Goal: Task Accomplishment & Management: Complete application form

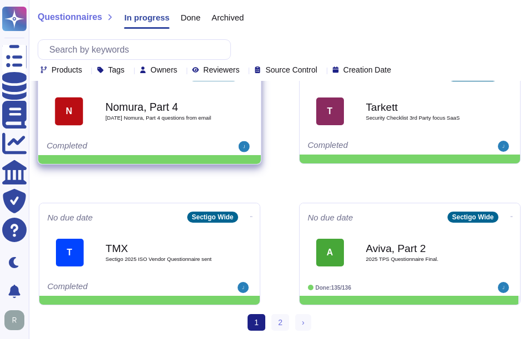
scroll to position [594, 0]
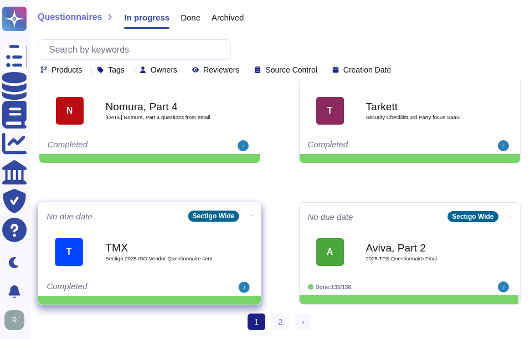
click at [177, 266] on div "TMX Sectigo 2025 ISO Vendor Questionnaire sent" at bounding box center [161, 251] width 112 height 45
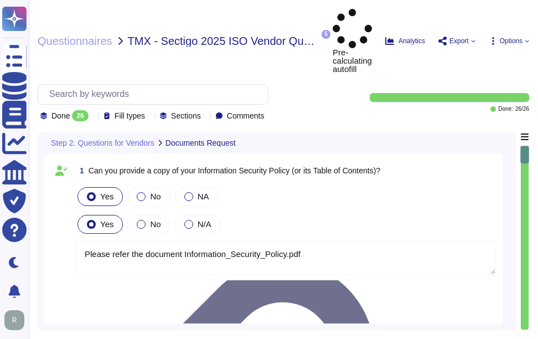
type textarea "Please refer the document Information_Security_Policy.pdf"
type textarea "Yes, we can provide a copy of our ISO 27001 certificate for our Information Sec…"
type textarea "We will attach ISO27001 Certification."
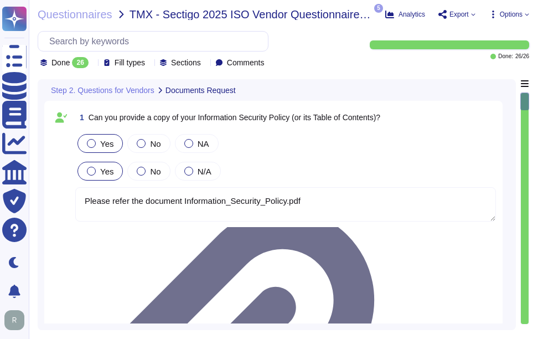
click at [93, 64] on icon at bounding box center [93, 64] width 0 height 0
click at [86, 92] on div "All 26" at bounding box center [96, 91] width 90 height 12
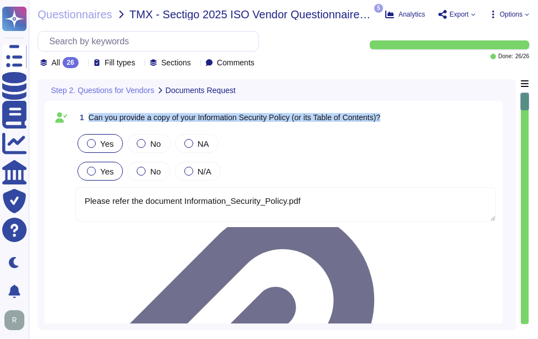
drag, startPoint x: 89, startPoint y: 115, endPoint x: 394, endPoint y: 117, distance: 305.7
click at [394, 117] on div "1 Can you provide a copy of your Information Security Policy (or its Table of C…" at bounding box center [285, 117] width 421 height 20
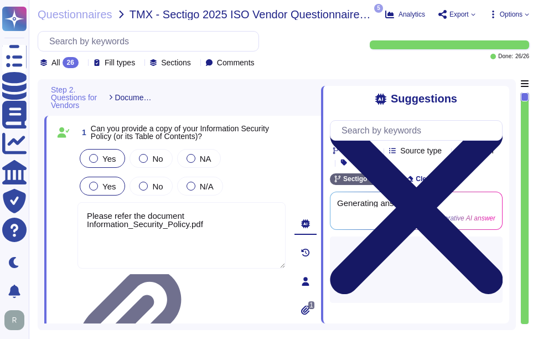
click at [498, 121] on icon at bounding box center [416, 207] width 173 height 173
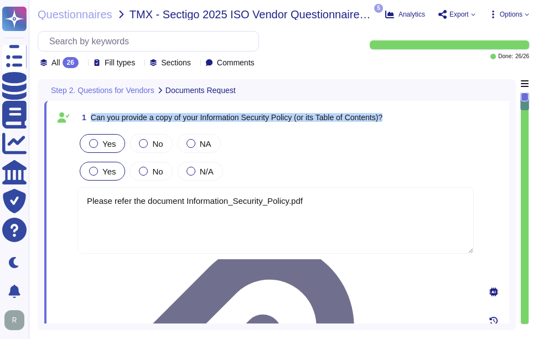
drag, startPoint x: 91, startPoint y: 117, endPoint x: 393, endPoint y: 116, distance: 301.9
click at [393, 116] on div "1 Can you provide a copy of your Information Security Policy (or its Table of C…" at bounding box center [276, 117] width 397 height 20
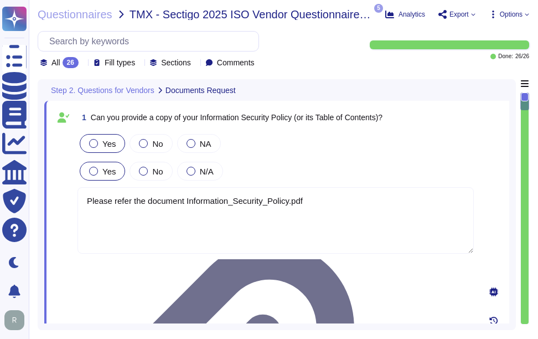
click at [395, 136] on div "Yes No NA" at bounding box center [276, 143] width 397 height 23
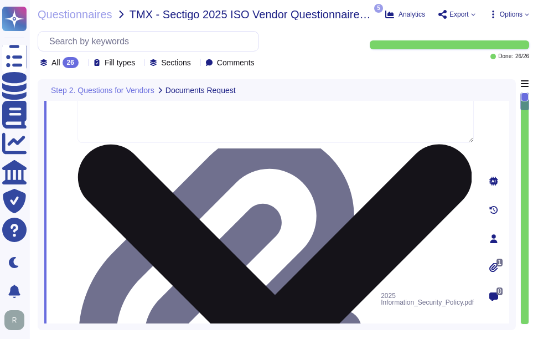
type textarea "We can provide a copy of our latest SOC 2 Type 2 report under a signed Non-Disc…"
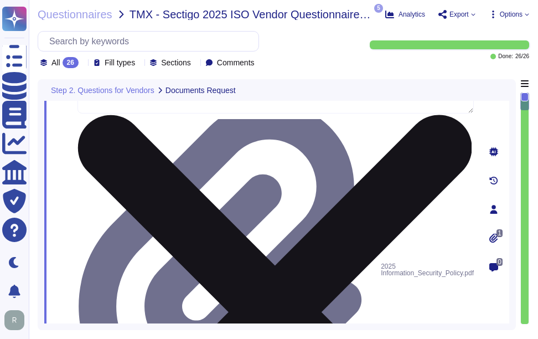
scroll to position [166, 0]
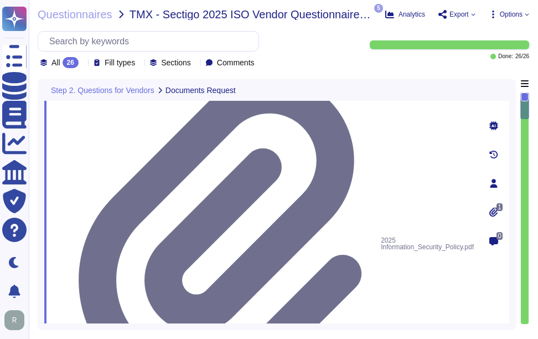
drag, startPoint x: 88, startPoint y: 161, endPoint x: 471, endPoint y: 170, distance: 383.4
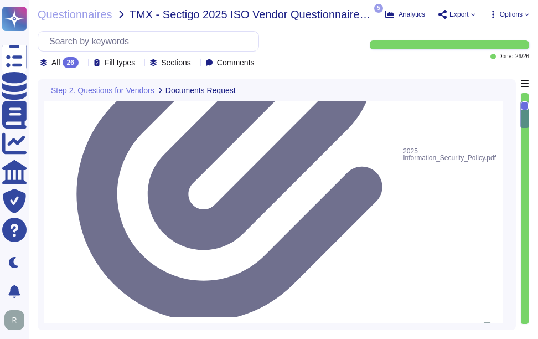
type textarea "N/A"
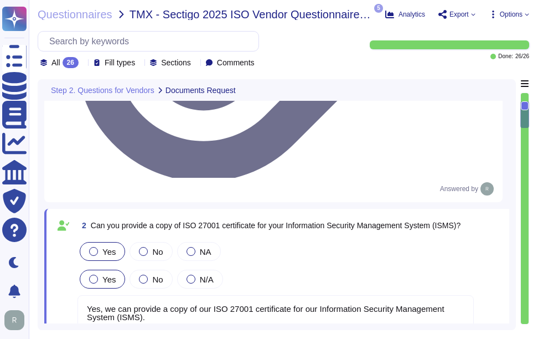
scroll to position [388, 0]
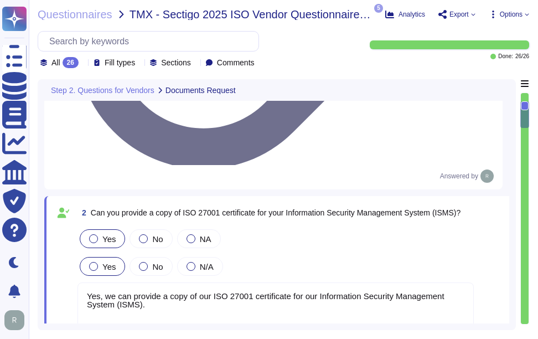
drag, startPoint x: 87, startPoint y: 112, endPoint x: 385, endPoint y: 114, distance: 298.5
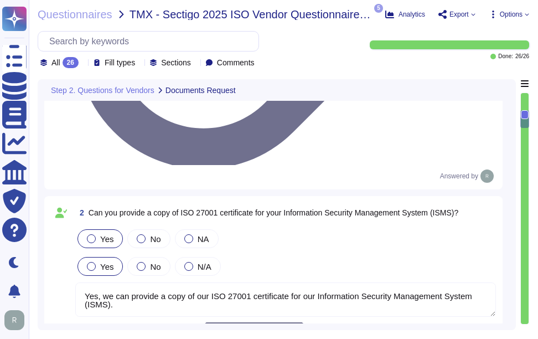
type textarea "N/A"
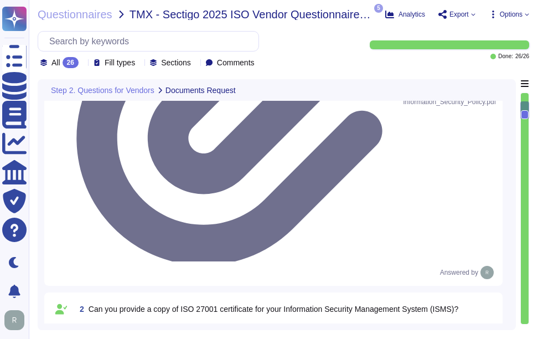
scroll to position [277, 0]
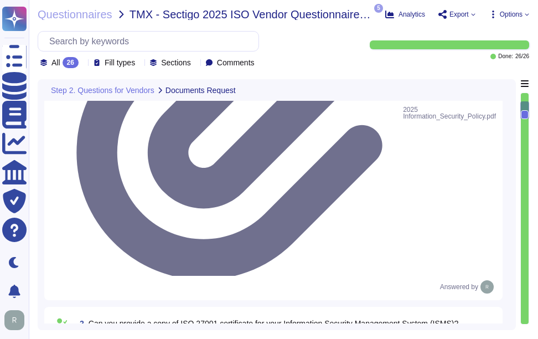
drag, startPoint x: 91, startPoint y: 179, endPoint x: 391, endPoint y: 178, distance: 300.2
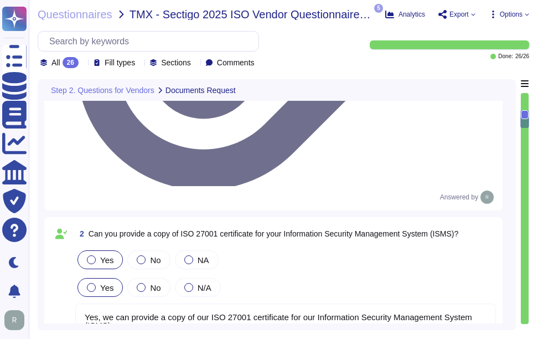
scroll to position [332, 0]
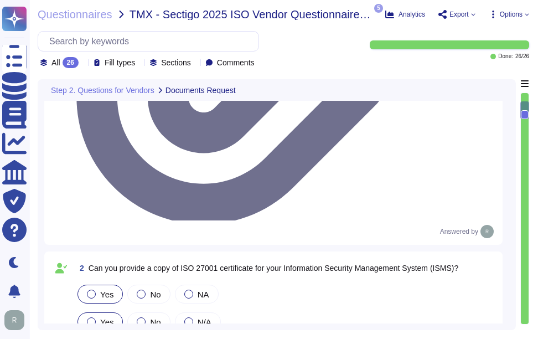
drag, startPoint x: 80, startPoint y: 125, endPoint x: 389, endPoint y: 129, distance: 308.5
copy span "3 Can you provide a copy of ISO 27001 certificate Statement of Applicability (S…"
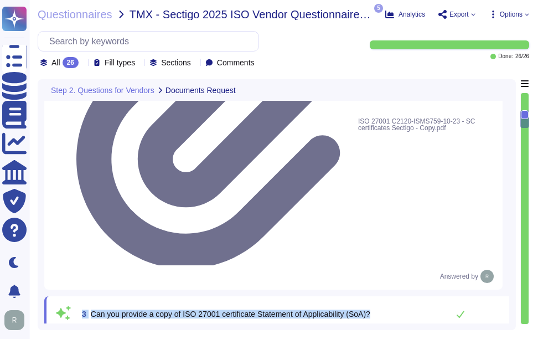
type textarea "N/A"
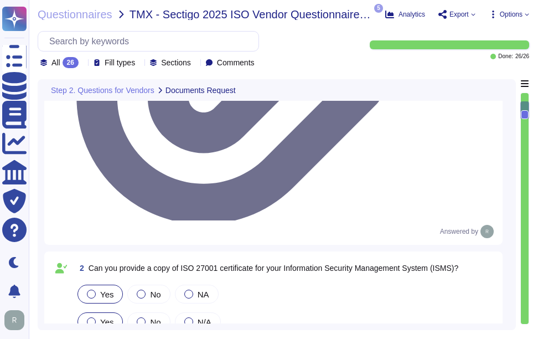
type textarea "Please refer the document Information_Security_Policy.pdf"
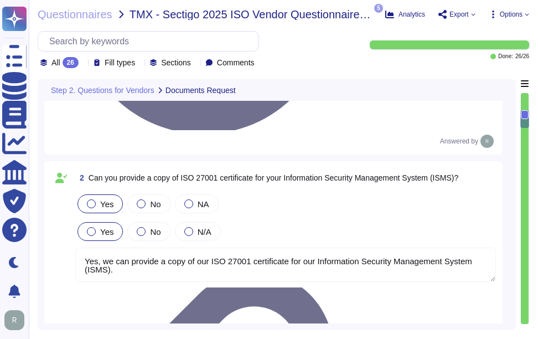
scroll to position [498, 0]
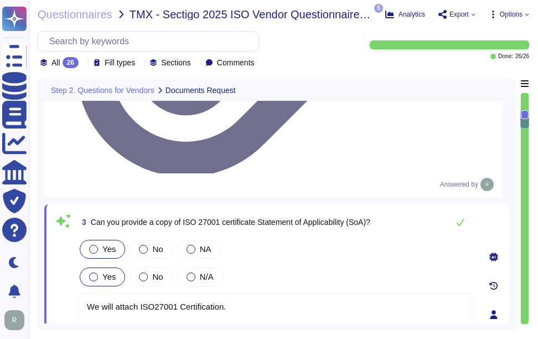
type textarea "N/A"
drag, startPoint x: 90, startPoint y: 178, endPoint x: 431, endPoint y: 194, distance: 342.1
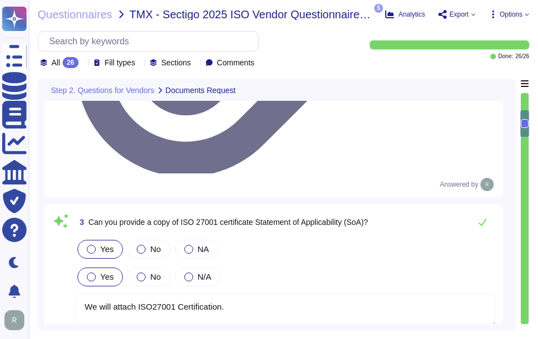
drag, startPoint x: 90, startPoint y: 110, endPoint x: 403, endPoint y: 110, distance: 312.9
drag, startPoint x: 166, startPoint y: 213, endPoint x: 75, endPoint y: 193, distance: 93.7
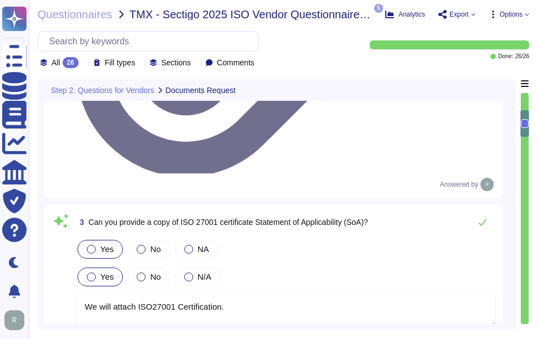
type textarea "Please refer the attachment"
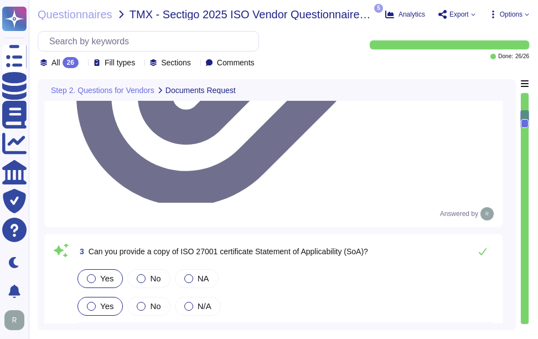
scroll to position [443, 0]
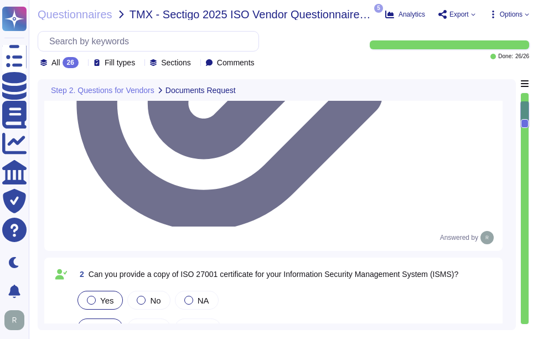
type textarea "Please refer the document Information_Security_Policy.pdf"
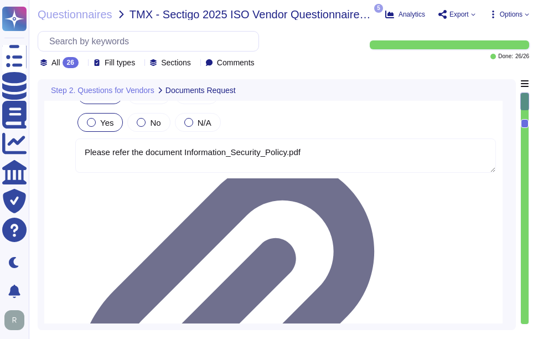
scroll to position [0, 0]
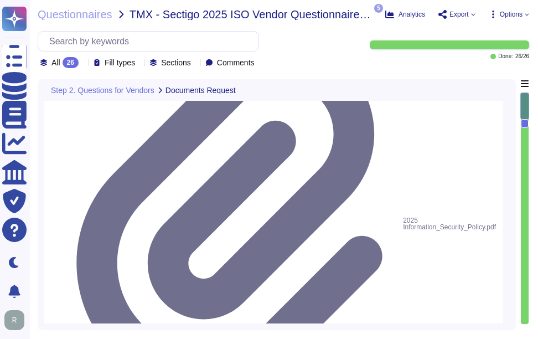
type textarea "Please refer the attachment"
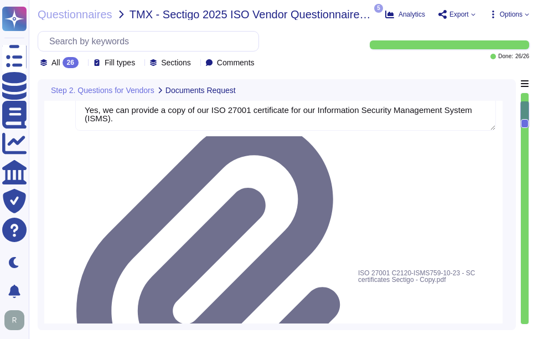
type textarea "N/A"
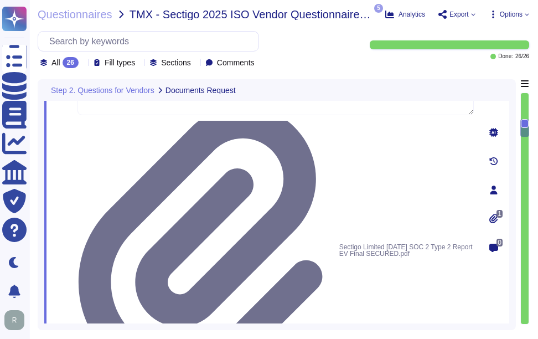
type textarea "Yes, we have a documented Information Security Policy that has been approved by…"
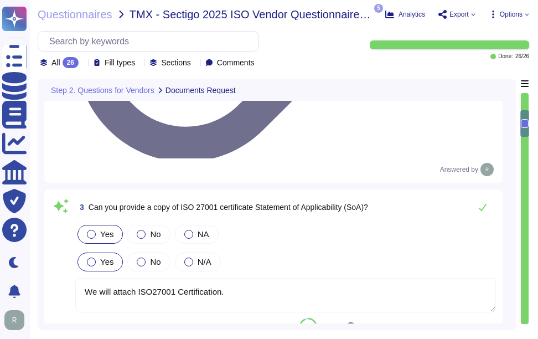
type textarea "Yes, we can provide a copy of our ISO 27001 certificate for our Information Sec…"
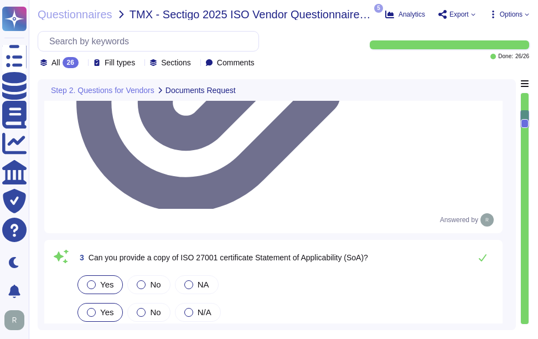
scroll to position [460, 0]
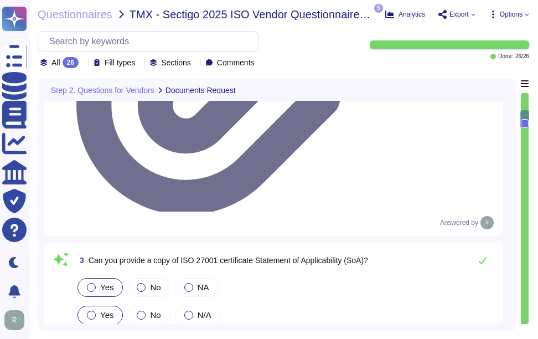
drag, startPoint x: 91, startPoint y: 149, endPoint x: 386, endPoint y: 148, distance: 294.7
drag, startPoint x: 386, startPoint y: 148, endPoint x: 307, endPoint y: 177, distance: 84.3
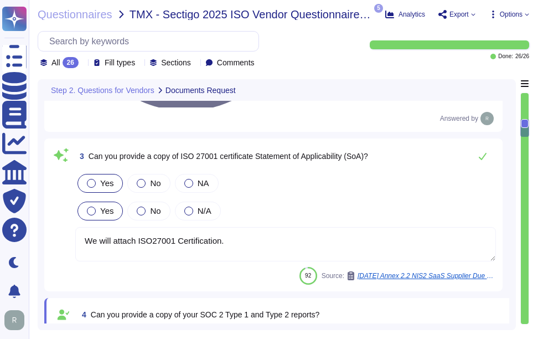
type textarea "Yes, we have a documented Information Security Policy that has been approved by…"
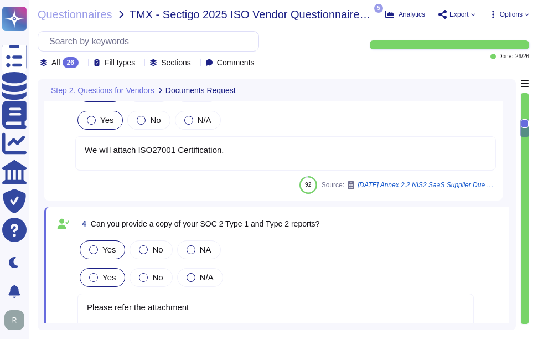
scroll to position [682, 0]
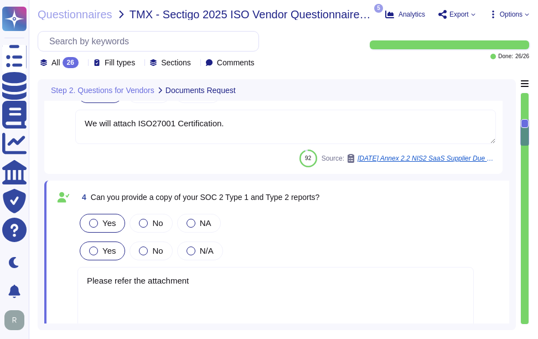
drag, startPoint x: 86, startPoint y: 137, endPoint x: 203, endPoint y: 146, distance: 116.7
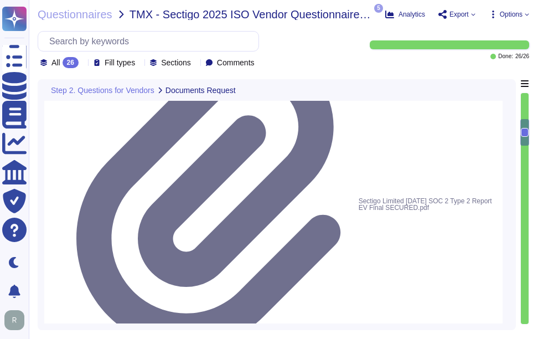
type textarea "Yes, we have a documented Information Security Policy that has been approved by…"
drag, startPoint x: 92, startPoint y: 120, endPoint x: 224, endPoint y: 131, distance: 132.8
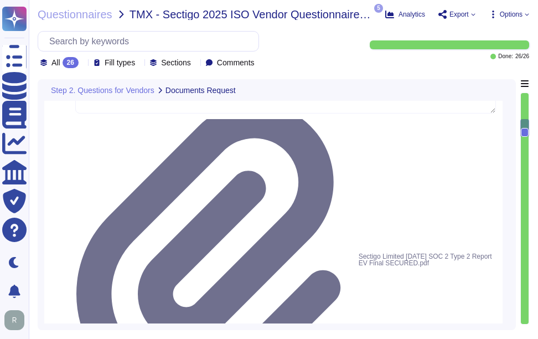
drag, startPoint x: 111, startPoint y: 174, endPoint x: 95, endPoint y: 178, distance: 16.9
drag, startPoint x: 91, startPoint y: 173, endPoint x: 395, endPoint y: 173, distance: 304.1
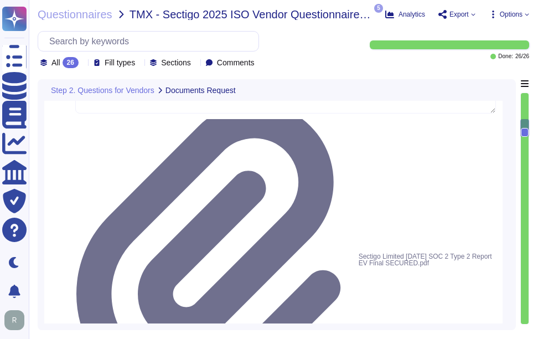
drag, startPoint x: 186, startPoint y: 176, endPoint x: 390, endPoint y: 179, distance: 205.0
copy span "ISO 27017 certificate for your Information Security controls"
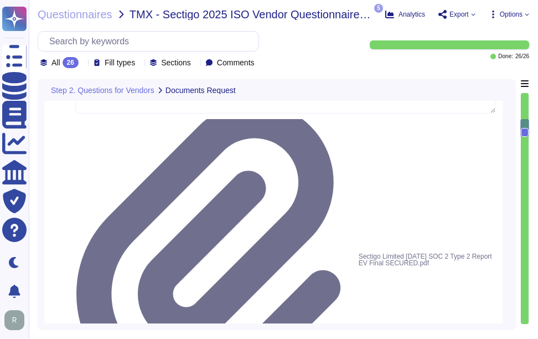
type textarea "N"
paste textarea "We maintain ISO 27001 certification, along with other certifications such as SO…"
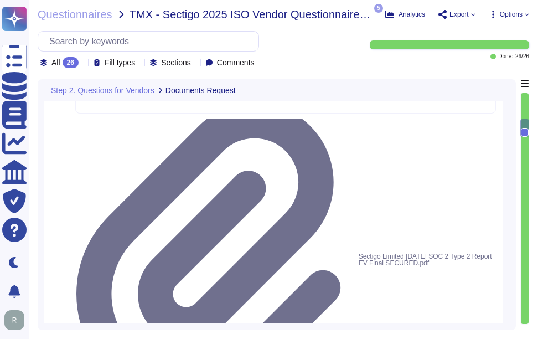
type textarea "We maintain ISO 27001 certification, along with other certifications such as SO…"
drag, startPoint x: 91, startPoint y: 174, endPoint x: 255, endPoint y: 179, distance: 164.6
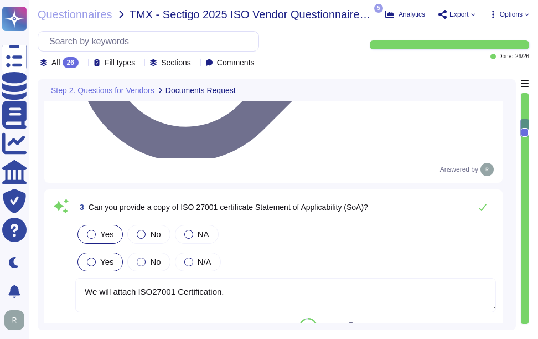
type textarea "Yes, we can provide a copy of our ISO 27001 certificate for our Information Sec…"
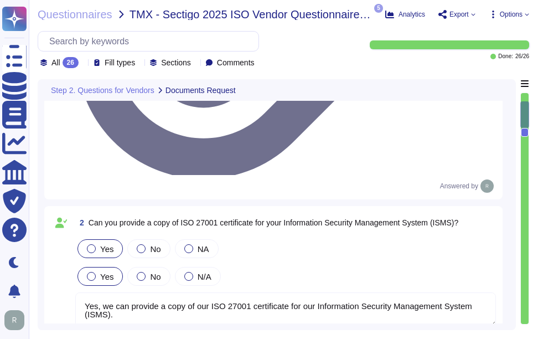
type textarea "Please refer the document Information_Security_Policy.pdf"
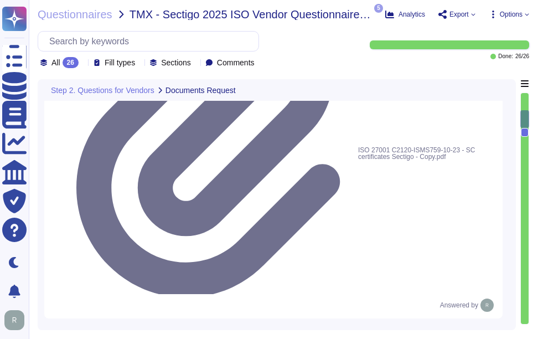
type textarea "N/A"
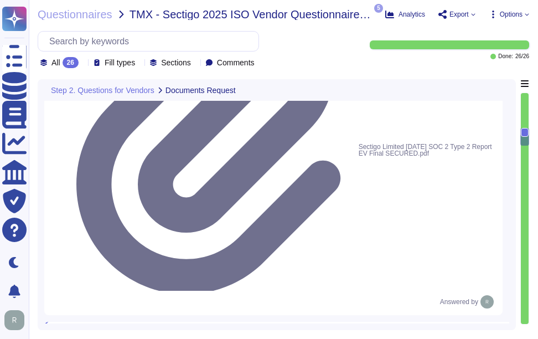
type textarea "Yes, we have a documented Information Security Policy that has been approved by…"
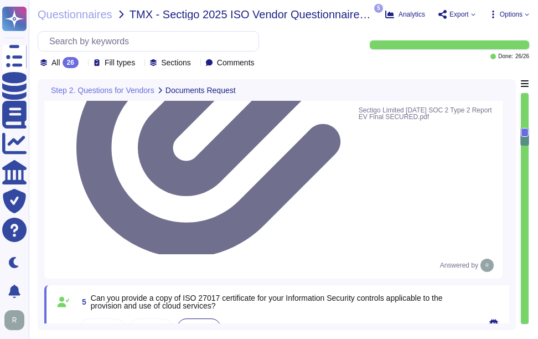
type textarea "Yes, we routinely perform internal audits and assessments of conformance to our…"
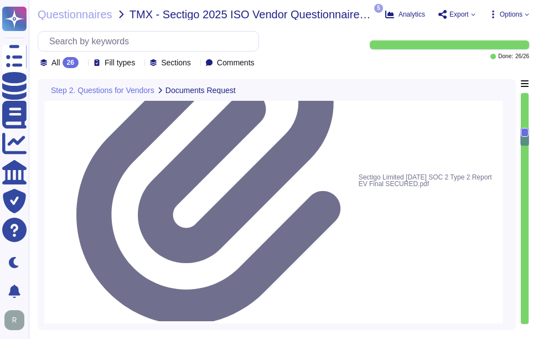
type textarea "We will attach ISO27001 Certification."
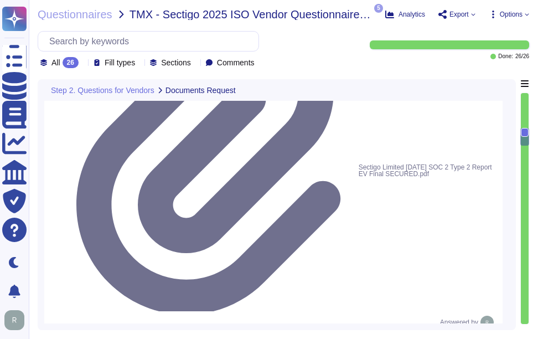
scroll to position [787, 0]
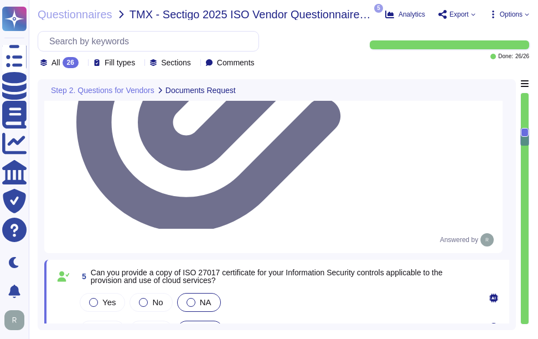
type textarea "Yes, we routinely perform internal audits and assessments of conformance to our…"
drag, startPoint x: 88, startPoint y: 206, endPoint x: 461, endPoint y: 208, distance: 373.3
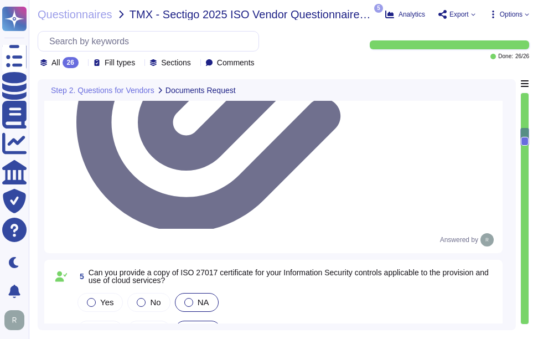
drag, startPoint x: 90, startPoint y: 194, endPoint x: 445, endPoint y: 196, distance: 355.6
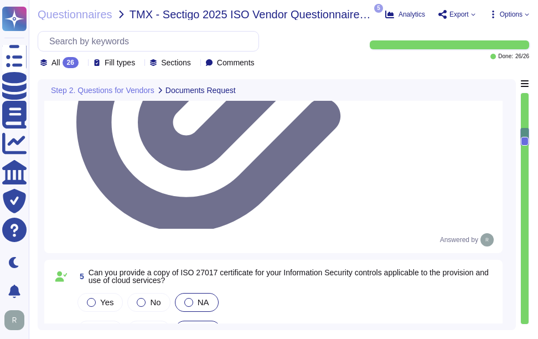
copy span "CAIQ"
drag, startPoint x: 80, startPoint y: 192, endPoint x: 454, endPoint y: 196, distance: 373.9
copy span "6 Can you provide copies of any other Cloud certifications and/or attestations …"
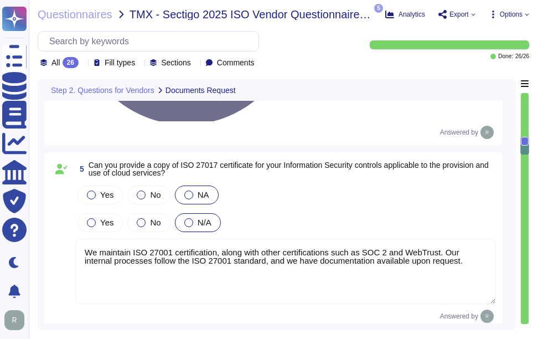
type textarea "Yes, we routinely perform internal audits and assessments of conformance to our…"
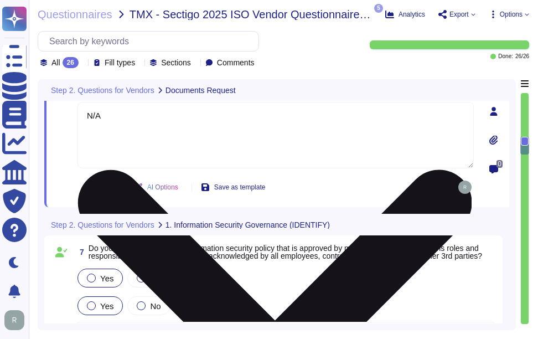
type textarea "Yes, Sectigo has a formal Risk Management process that includes a comprehensive…"
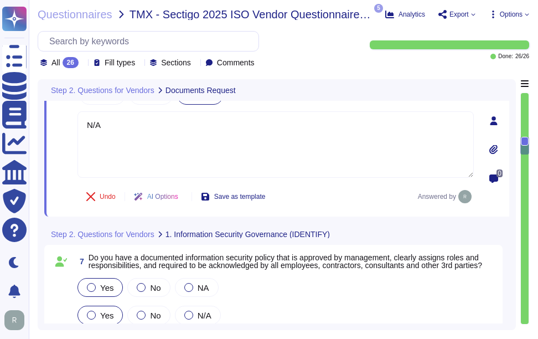
scroll to position [754, 0]
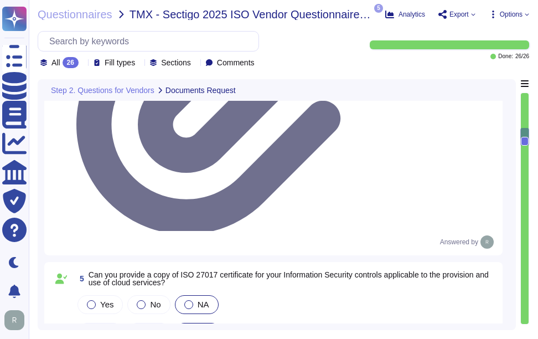
type textarea "Please refer the attachment"
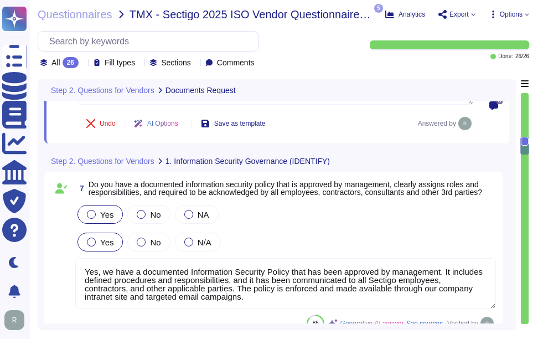
scroll to position [975, 0]
type textarea "Yes, Sectigo has a formal Risk Management process that includes a comprehensive…"
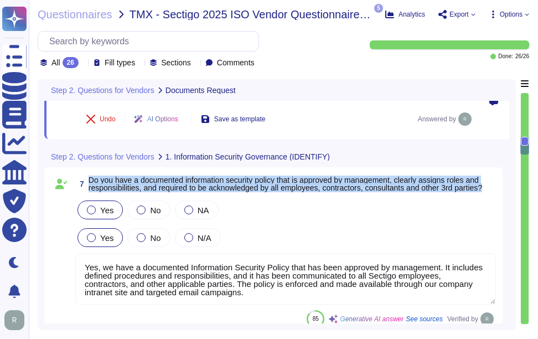
drag, startPoint x: 89, startPoint y: 181, endPoint x: 495, endPoint y: 192, distance: 406.7
click at [495, 192] on span "Do you have a documented information security policy that is approved by manage…" at bounding box center [293, 184] width 408 height 16
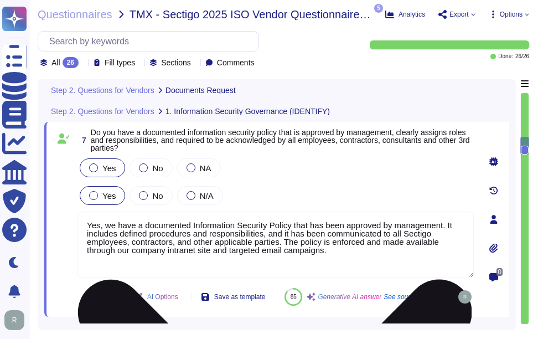
type textarea "Yes, Sectigo has a formal Risk Management process that includes a comprehensive…"
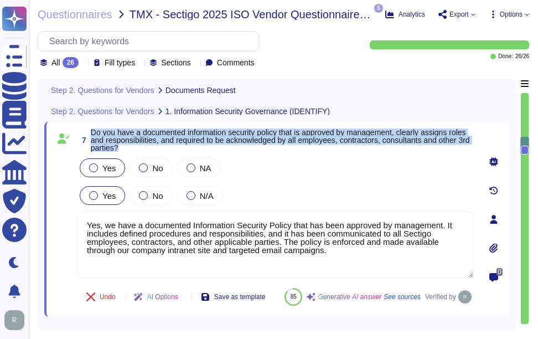
drag, startPoint x: 92, startPoint y: 134, endPoint x: 416, endPoint y: 153, distance: 324.0
click at [416, 152] on span "Do you have a documented information security policy that is approved by manage…" at bounding box center [282, 139] width 383 height 23
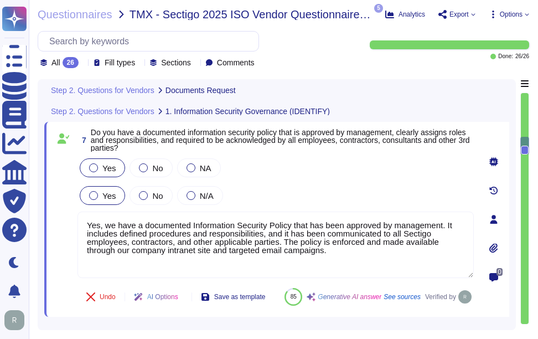
drag, startPoint x: 353, startPoint y: 253, endPoint x: 66, endPoint y: 215, distance: 288.8
click at [66, 215] on div "7 Do you have a documented information security policy that is approved by mana…" at bounding box center [263, 219] width 421 height 182
click at [335, 194] on div "Yes No N/A" at bounding box center [276, 195] width 397 height 23
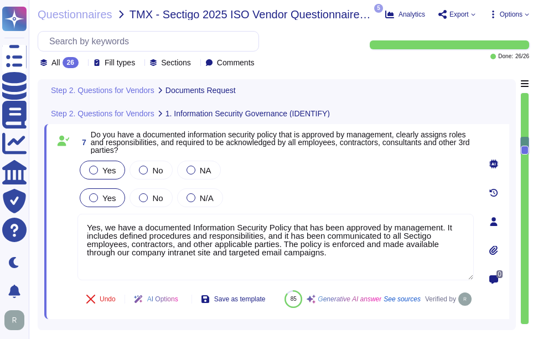
type textarea "We maintain ISO 27001 certification, along with other certifications such as SO…"
type textarea "N/A"
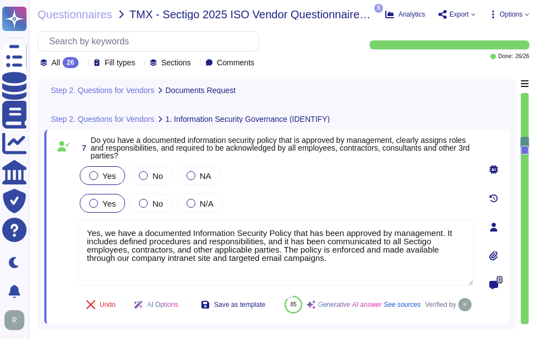
scroll to position [887, 0]
type textarea "We maintain ISO 27001 certification, along with other certifications such as SO…"
type textarea "N/A"
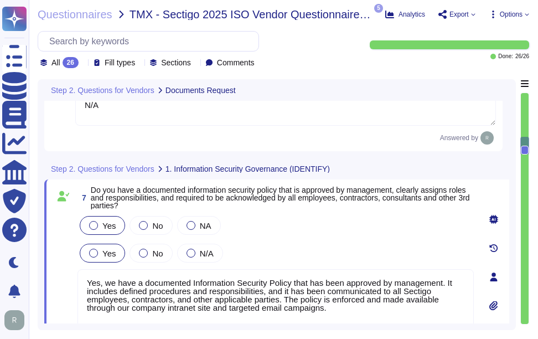
click at [329, 233] on div "Yes No NA" at bounding box center [276, 225] width 397 height 23
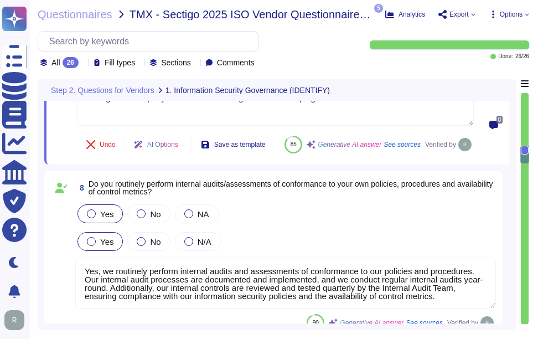
scroll to position [1108, 0]
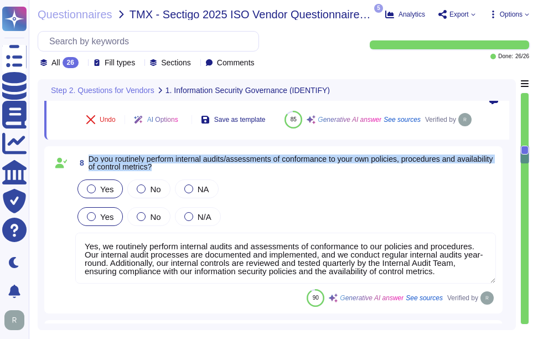
drag, startPoint x: 89, startPoint y: 183, endPoint x: 196, endPoint y: 192, distance: 107.8
click at [196, 171] on span "Do you routinely perform internal audits/assessments of conformance to your own…" at bounding box center [293, 163] width 408 height 16
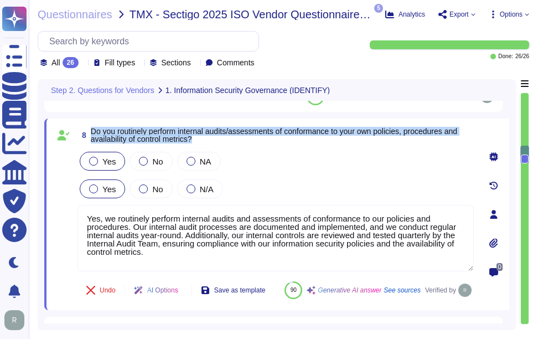
drag, startPoint x: 89, startPoint y: 130, endPoint x: 250, endPoint y: 137, distance: 160.8
click at [250, 137] on span "8 Do you routinely perform internal audits/assessments of conformance to your o…" at bounding box center [276, 135] width 397 height 20
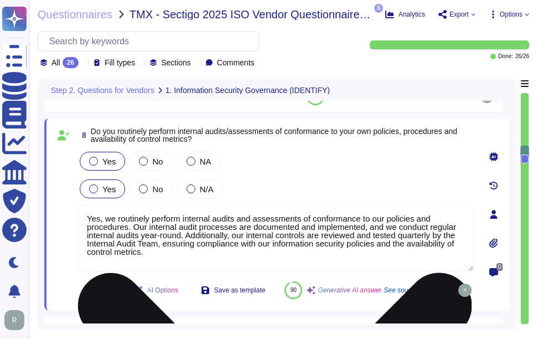
click at [234, 248] on textarea "Yes, we routinely perform internal audits and assessments of conformance to our…" at bounding box center [276, 238] width 397 height 66
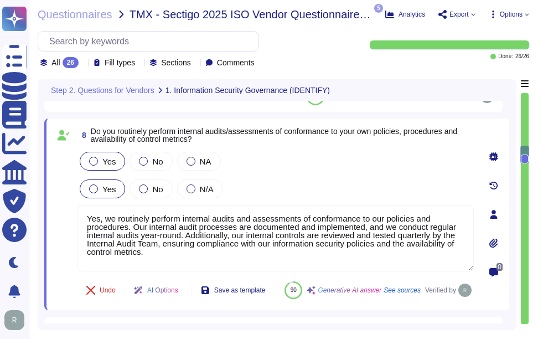
click at [283, 188] on div "Yes No N/A" at bounding box center [276, 188] width 397 height 23
click at [308, 184] on div "Yes No N/A" at bounding box center [276, 188] width 397 height 23
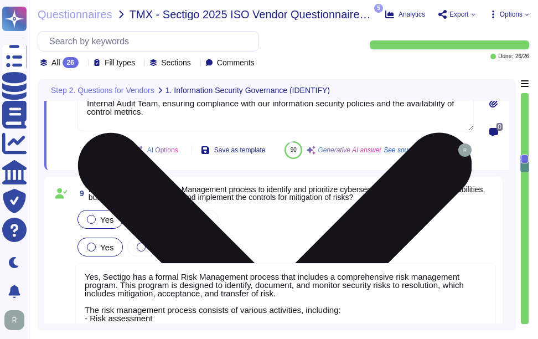
type textarea "Yes, we have mandatory annual and ongoing security awareness programs for all e…"
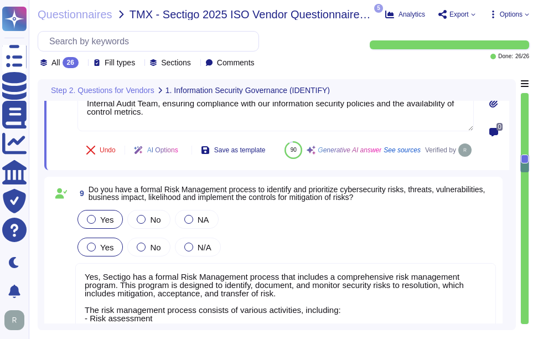
scroll to position [1274, 0]
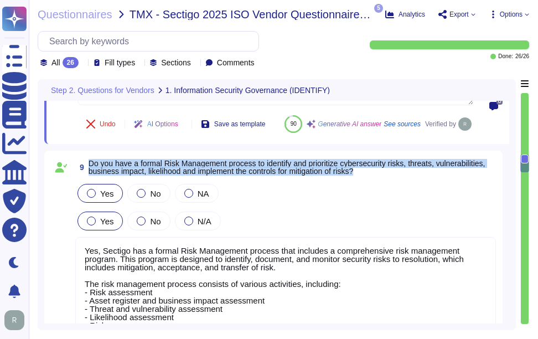
drag, startPoint x: 88, startPoint y: 188, endPoint x: 372, endPoint y: 199, distance: 284.4
click at [372, 177] on span "9 Do you have a formal Risk Management process to identify and prioritize cyber…" at bounding box center [285, 167] width 421 height 20
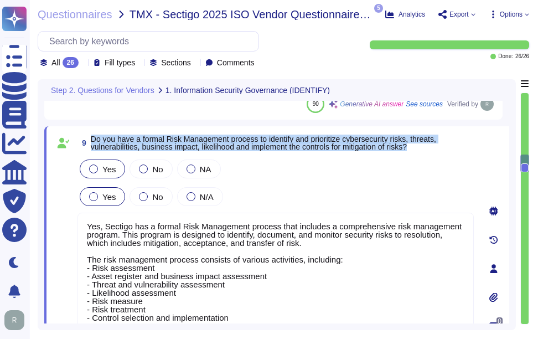
drag, startPoint x: 91, startPoint y: 137, endPoint x: 421, endPoint y: 147, distance: 329.7
click at [421, 147] on span "Do you have a formal Risk Management process to identify and prioritize cyberse…" at bounding box center [282, 143] width 383 height 16
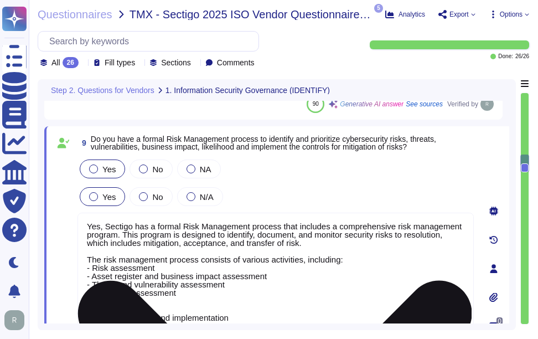
click at [295, 271] on textarea "Yes, Sectigo has a formal Risk Management process that includes a comprehensive…" at bounding box center [276, 292] width 397 height 159
paste textarea "designed to identify, document, and monitor security risks to resolution. This …"
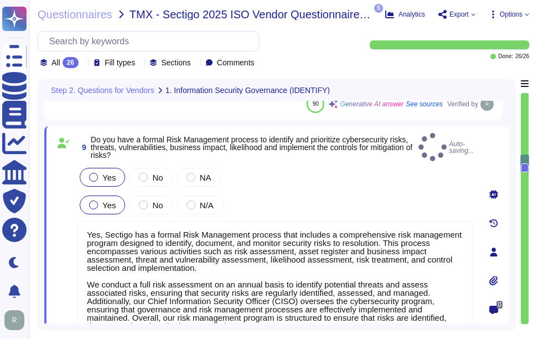
type textarea "Yes, Sectigo has a formal Risk Management process that includes a comprehensive…"
click at [331, 200] on div "Yes No N/A" at bounding box center [276, 204] width 397 height 23
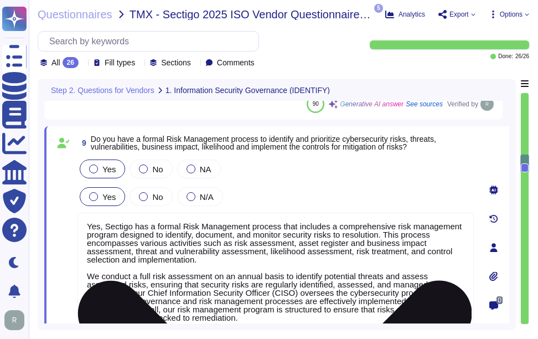
scroll to position [1, 0]
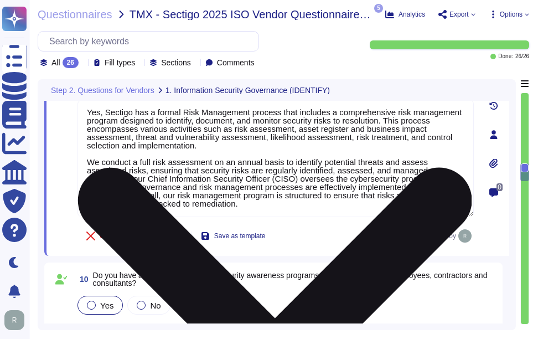
type textarea "Please refer our SOC 2 Type 2 audit report and ISO 27001 certification."
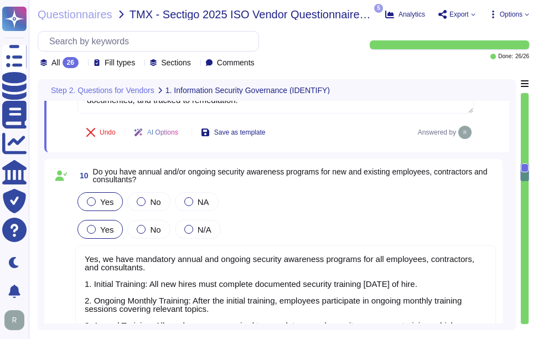
scroll to position [1496, 0]
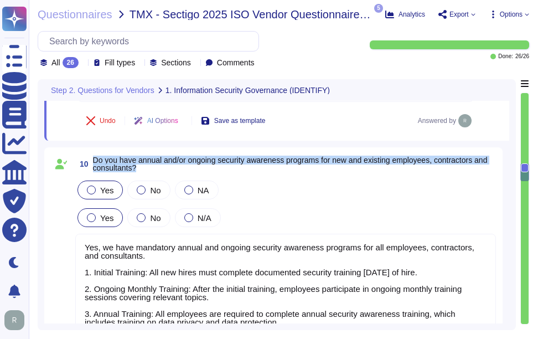
drag, startPoint x: 93, startPoint y: 157, endPoint x: 209, endPoint y: 166, distance: 116.1
click at [209, 166] on span "Do you have annual and/or ongoing security awareness programs for new and exist…" at bounding box center [294, 164] width 403 height 16
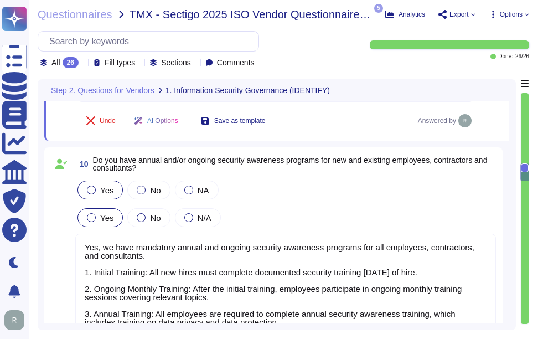
scroll to position [0, 0]
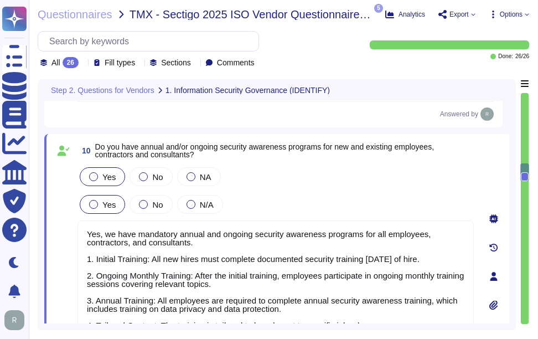
type textarea "Please refer our SOC 2 Type 2 audit report and ISO 27001 certification."
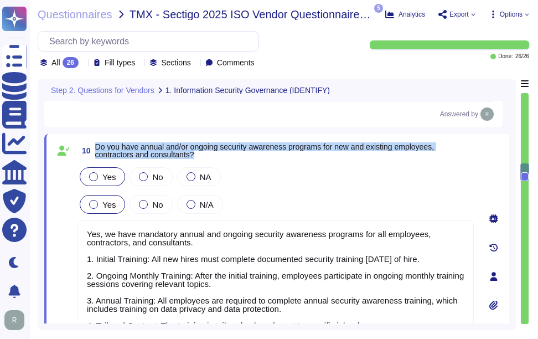
drag, startPoint x: 97, startPoint y: 146, endPoint x: 237, endPoint y: 158, distance: 140.2
click at [237, 158] on span "10 Do you have annual and/or ongoing security awareness programs for new and ex…" at bounding box center [276, 151] width 397 height 20
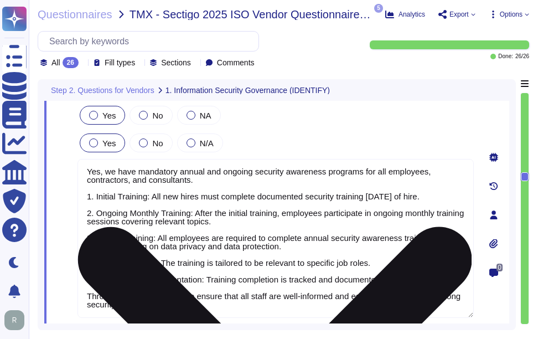
scroll to position [1551, 0]
type textarea "Yes, our Software Development Lifecycle (SDLC) process requires that all web po…"
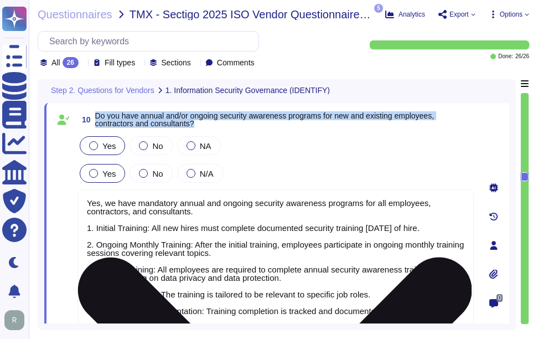
scroll to position [1496, 0]
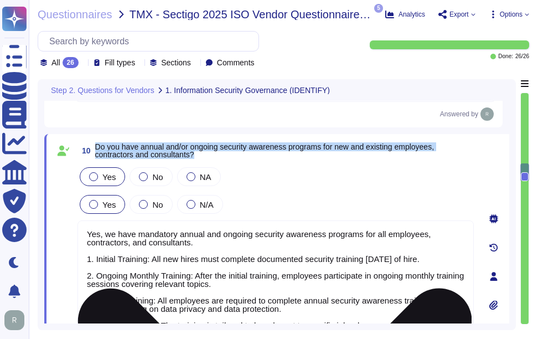
type textarea "Yes, we routinely perform internal audits and assessments of conformance to our…"
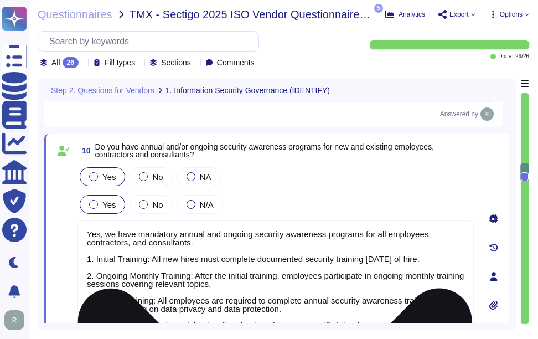
click at [414, 248] on textarea "Yes, we have mandatory annual and ongoing security awareness programs for all e…" at bounding box center [276, 299] width 397 height 159
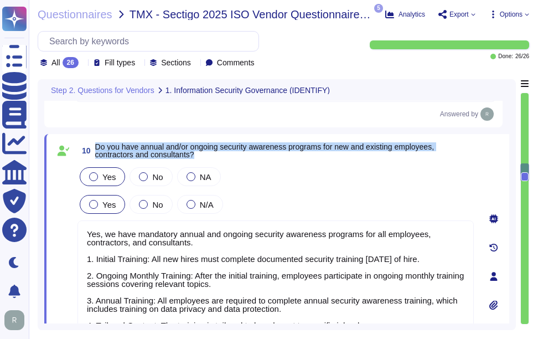
drag, startPoint x: 95, startPoint y: 145, endPoint x: 241, endPoint y: 158, distance: 147.4
click at [241, 158] on span "10 Do you have annual and/or ongoing security awareness programs for new and ex…" at bounding box center [276, 151] width 397 height 20
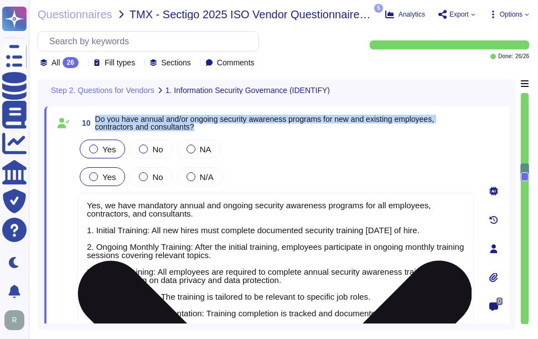
scroll to position [1551, 0]
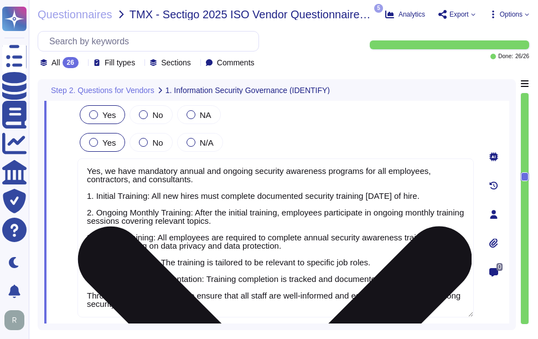
type textarea "Yes, our Software Development Lifecycle (SDLC) process requires that all web po…"
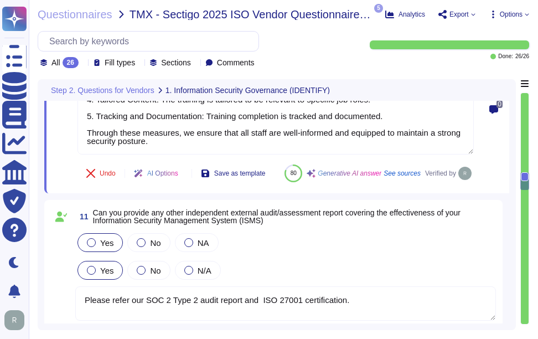
scroll to position [1773, 0]
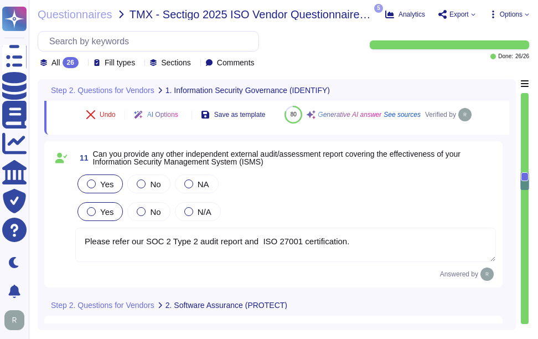
type textarea "Yes, we conduct formal training in secure code development for developers at le…"
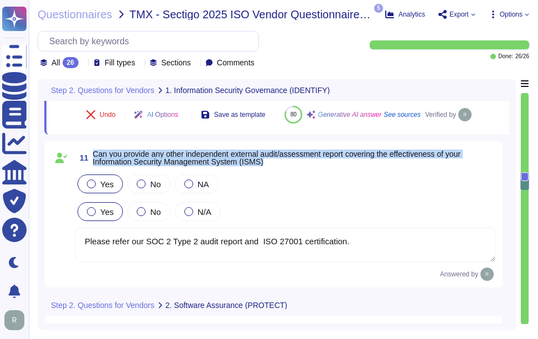
drag, startPoint x: 93, startPoint y: 178, endPoint x: 310, endPoint y: 187, distance: 217.3
click at [310, 166] on span "Can you provide any other independent external audit/assessment report covering…" at bounding box center [294, 158] width 403 height 16
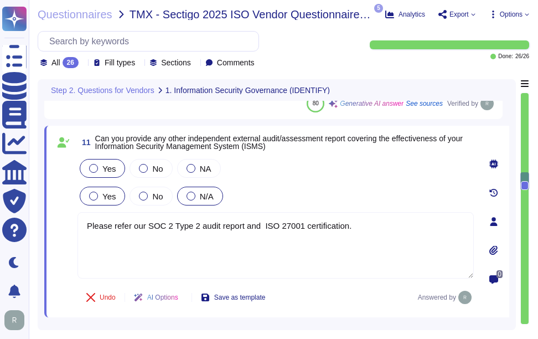
type textarea "Yes, we conduct formal training in secure code development for developers at le…"
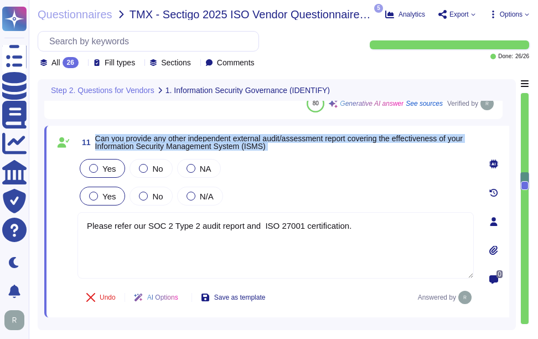
drag, startPoint x: 96, startPoint y: 138, endPoint x: 306, endPoint y: 155, distance: 210.6
click at [306, 155] on div "11 Can you provide any other independent external audit/assessment report cover…" at bounding box center [263, 221] width 421 height 178
click at [153, 137] on span "Can you provide any other independent external audit/assessment report covering…" at bounding box center [279, 142] width 368 height 17
drag, startPoint x: 95, startPoint y: 138, endPoint x: 302, endPoint y: 146, distance: 207.8
click at [302, 146] on span "11 Can you provide any other independent external audit/assessment report cover…" at bounding box center [276, 142] width 397 height 20
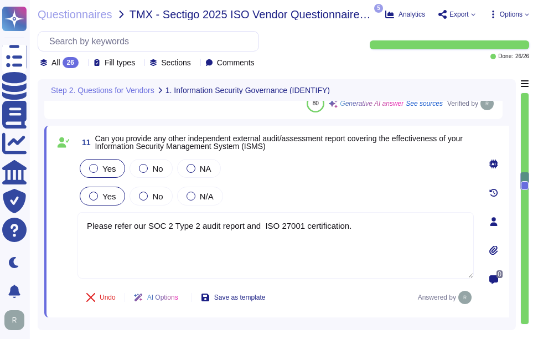
drag, startPoint x: 350, startPoint y: 225, endPoint x: 67, endPoint y: 219, distance: 283.1
click at [67, 219] on div "11 Can you provide any other independent external audit/assessment report cover…" at bounding box center [263, 221] width 421 height 178
paste textarea "Yes, we can provide our latest SOC 2 Type 2 audit report under a signed Non-Dis…"
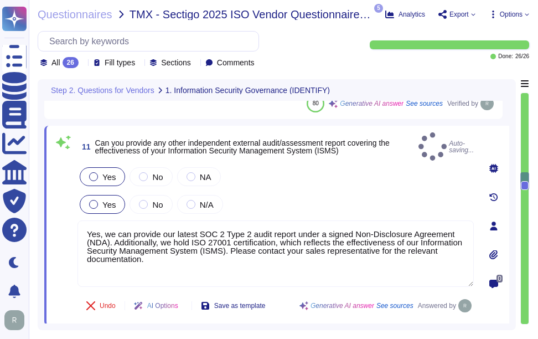
click at [252, 172] on div "Yes No NA" at bounding box center [276, 176] width 397 height 23
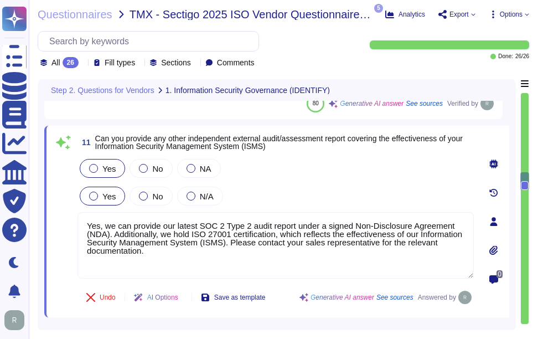
drag, startPoint x: 176, startPoint y: 256, endPoint x: 76, endPoint y: 227, distance: 103.2
click at [76, 227] on div "11 Can you provide any other independent external audit/assessment report cover…" at bounding box center [263, 221] width 421 height 178
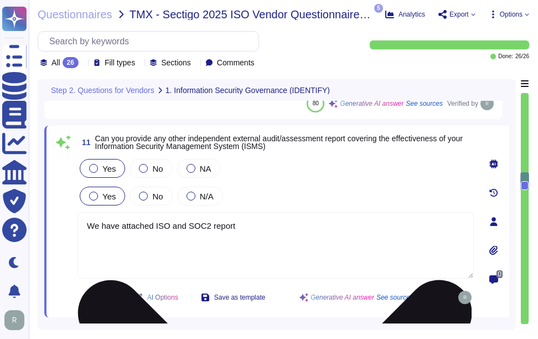
drag, startPoint x: 265, startPoint y: 230, endPoint x: 153, endPoint y: 229, distance: 112.4
click at [153, 229] on textarea "We have attached ISO and SOC2 report" at bounding box center [276, 245] width 397 height 66
click at [181, 222] on textarea "We h ISO and SOC2 reportave attached" at bounding box center [276, 245] width 397 height 66
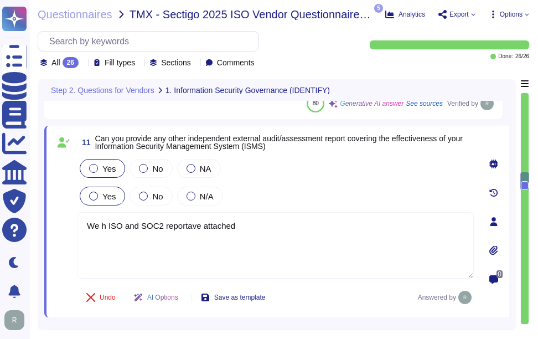
paste textarea "Our organization holds the following certifications relevant to the hosting of …"
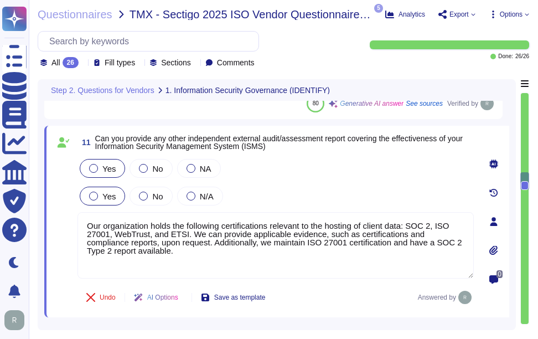
click at [342, 183] on div "Yes No NA Yes No N/A Our organization holds the following certifications releva…" at bounding box center [276, 218] width 397 height 123
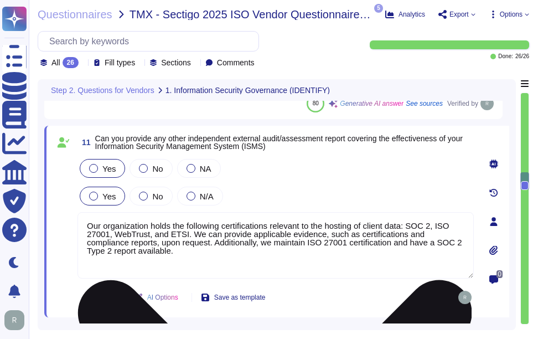
drag, startPoint x: 187, startPoint y: 234, endPoint x: 193, endPoint y: 253, distance: 19.4
click at [193, 253] on textarea "Our organization holds the following certifications relevant to the hosting of …" at bounding box center [276, 245] width 397 height 66
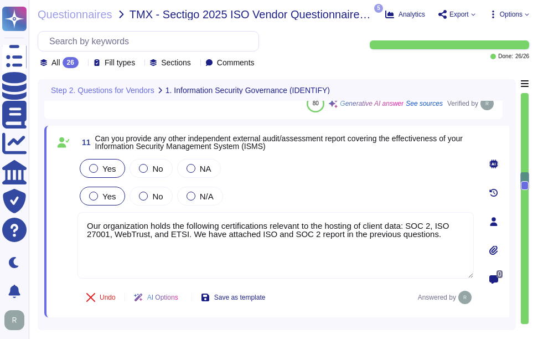
type textarea "Our organization holds the following certifications relevant to the hosting of …"
click at [393, 156] on div "11 Can you provide any other independent external audit/assessment report cover…" at bounding box center [263, 221] width 421 height 178
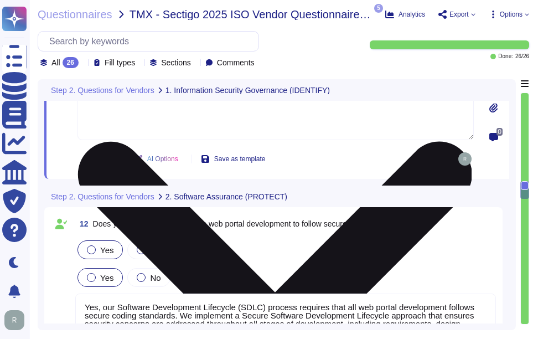
type textarea "Yes, we perform secure code reviews regularly using automated tools like SonarQ…"
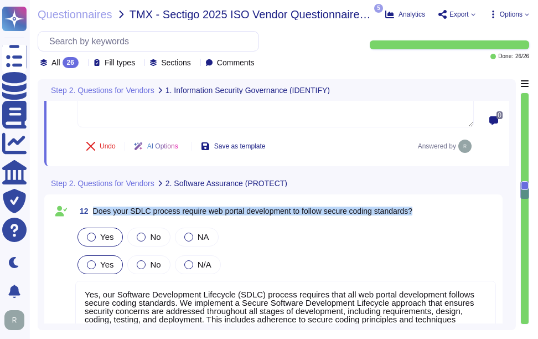
drag, startPoint x: 91, startPoint y: 196, endPoint x: 427, endPoint y: 195, distance: 335.6
click at [427, 201] on div "12 Does your SDLC process require web portal development to follow secure codin…" at bounding box center [285, 211] width 421 height 20
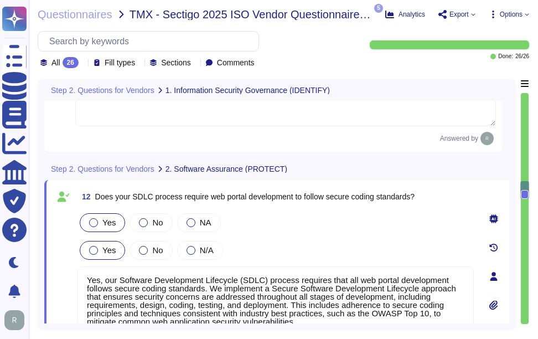
type textarea "Yes, we perform secure code reviews regularly using automated tools like SonarQ…"
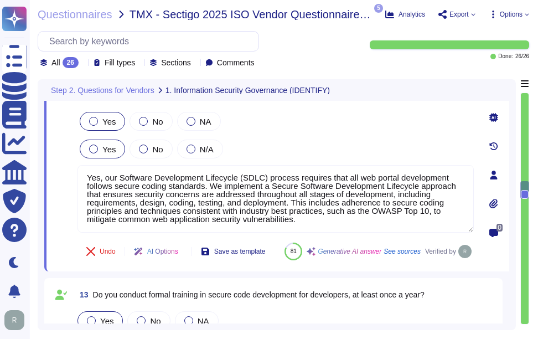
type textarea "Yes, we have mandatory annual and ongoing security awareness programs for all e…"
type textarea "Our organization holds the following certifications relevant to the hosting of …"
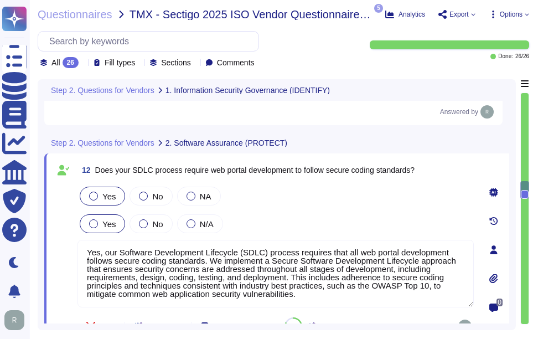
scroll to position [1908, 0]
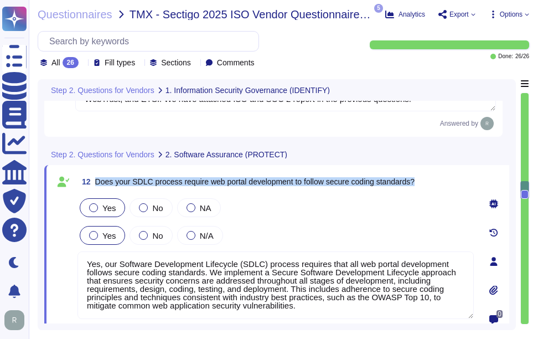
drag, startPoint x: 97, startPoint y: 181, endPoint x: 458, endPoint y: 177, distance: 361.1
click at [458, 177] on div "12 Does your SDLC process require web portal development to follow secure codin…" at bounding box center [276, 182] width 397 height 20
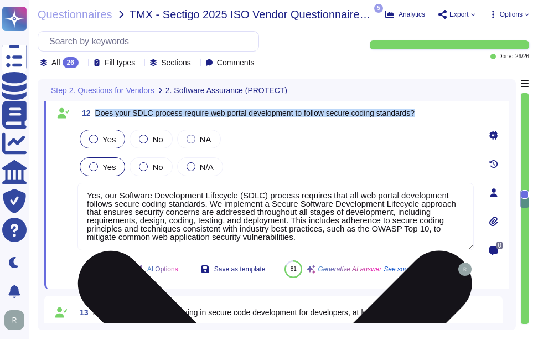
scroll to position [0, 0]
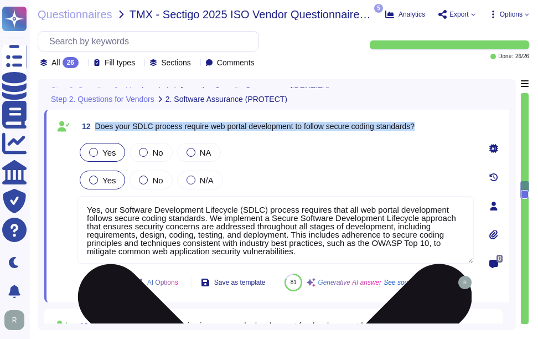
type textarea "Yes, we have mandatory annual and ongoing security awareness programs for all e…"
type textarea "Our organization holds the following certifications relevant to the hosting of …"
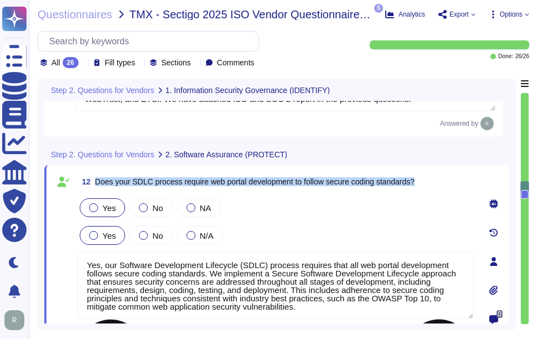
scroll to position [1, 0]
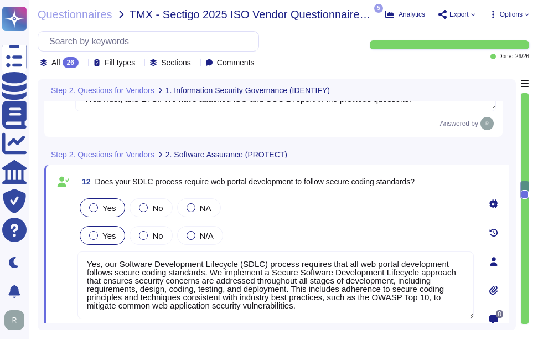
click at [393, 224] on div "Yes No N/A" at bounding box center [276, 235] width 397 height 23
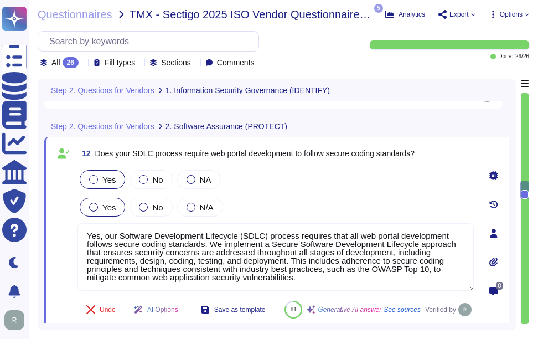
scroll to position [1963, 0]
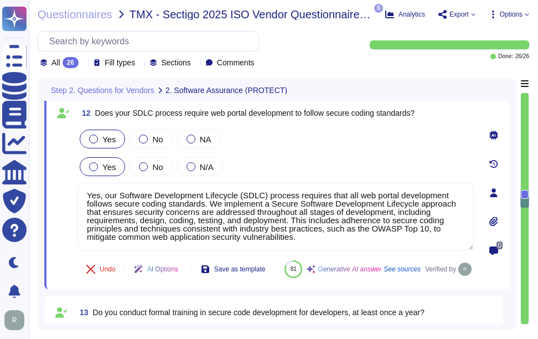
click at [383, 145] on div "Yes No NA" at bounding box center [276, 138] width 397 height 23
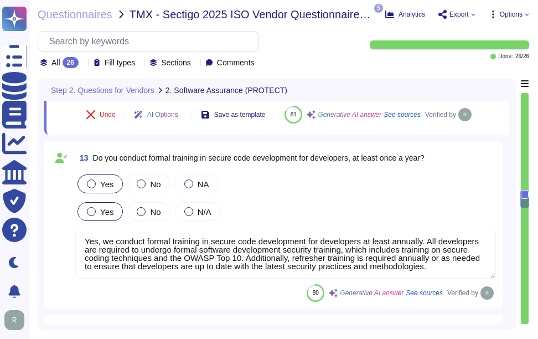
scroll to position [2130, 0]
type textarea "Yes, we conduct regular penetration testing, including automated vulnerability …"
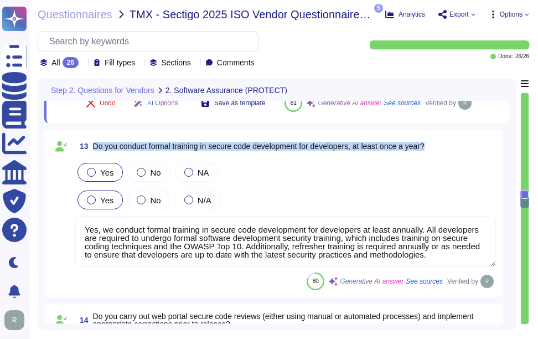
drag, startPoint x: 92, startPoint y: 171, endPoint x: 444, endPoint y: 169, distance: 351.2
click at [444, 156] on div "13 Do you conduct formal training in secure code development for developers, at…" at bounding box center [285, 146] width 421 height 20
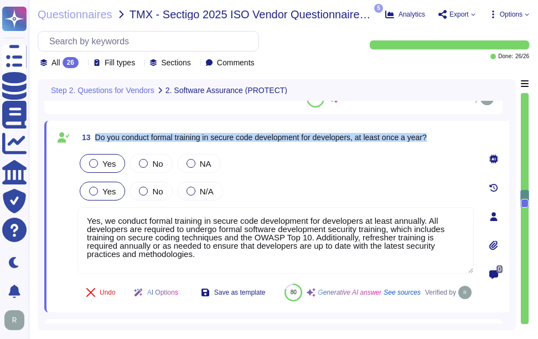
drag, startPoint x: 95, startPoint y: 135, endPoint x: 440, endPoint y: 135, distance: 345.1
click at [440, 135] on div "13 Do you conduct formal training in secure code development for developers, at…" at bounding box center [276, 137] width 397 height 20
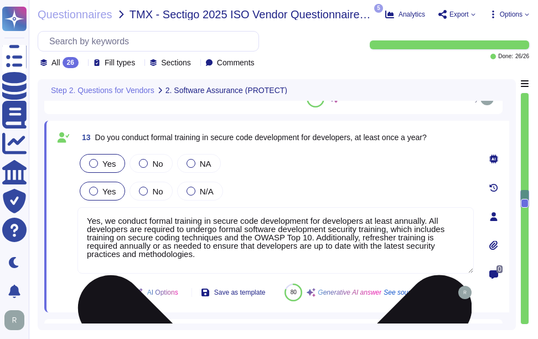
click at [384, 263] on textarea "Yes, we conduct formal training in secure code development for developers at le…" at bounding box center [276, 240] width 397 height 66
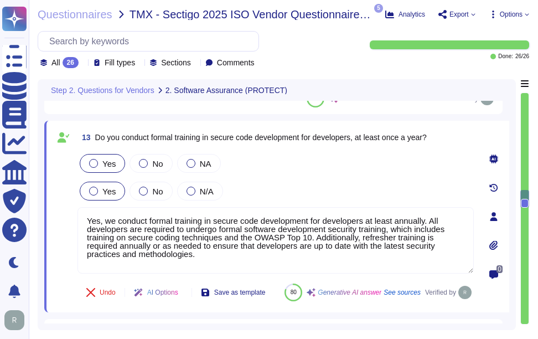
click at [364, 203] on div "Yes No NA Yes No N/A Yes, we conduct formal training in secure code development…" at bounding box center [276, 213] width 397 height 123
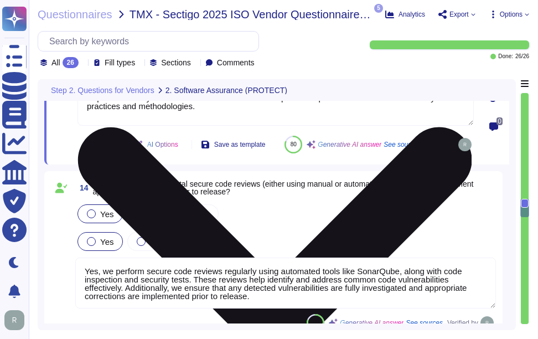
type textarea "Yes, the application supports Single Sign-On (SSO) via SAML2 and integrates wit…"
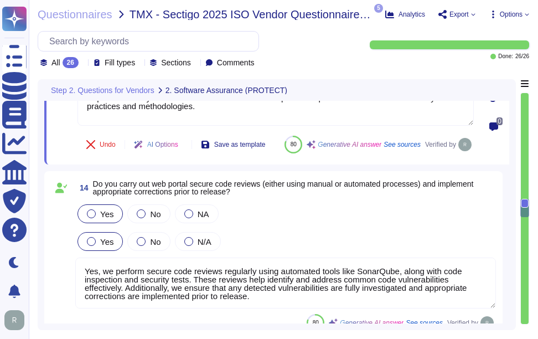
scroll to position [2296, 0]
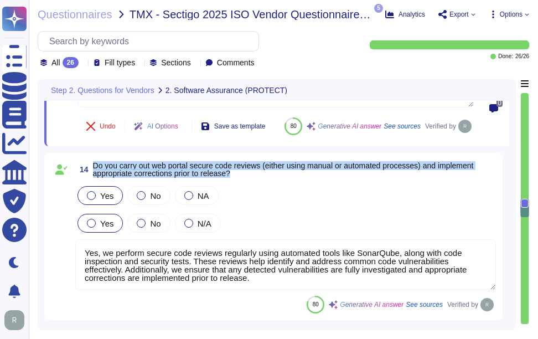
drag, startPoint x: 94, startPoint y: 190, endPoint x: 281, endPoint y: 199, distance: 187.4
click at [281, 177] on span "Do you carry out web portal secure code reviews (either using manual or automat…" at bounding box center [294, 170] width 403 height 16
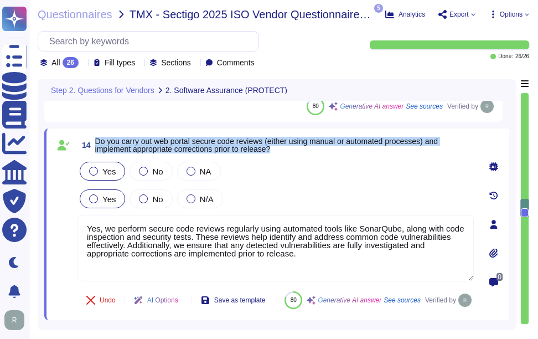
drag, startPoint x: 96, startPoint y: 140, endPoint x: 291, endPoint y: 154, distance: 196.0
click at [291, 154] on span "14 Do you carry out web portal secure code reviews (either using manual or auto…" at bounding box center [276, 145] width 397 height 20
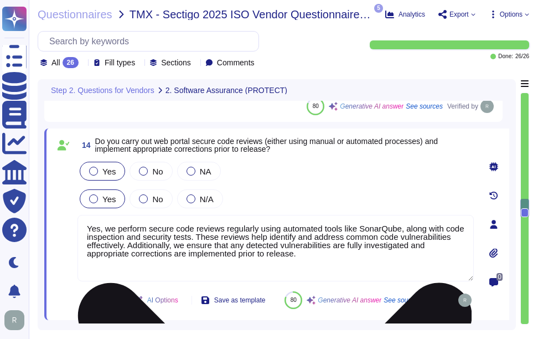
drag, startPoint x: 318, startPoint y: 258, endPoint x: 88, endPoint y: 230, distance: 232.1
click at [88, 230] on textarea "Yes, we perform secure code reviews regularly using automated tools like SonarQ…" at bounding box center [276, 248] width 397 height 66
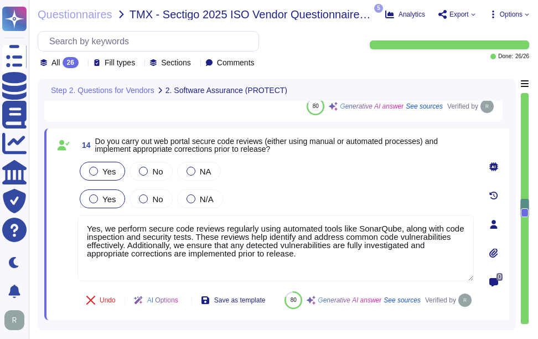
click at [330, 186] on div "Yes No NA Yes No N/A Yes, we perform secure code reviews regularly using automa…" at bounding box center [276, 221] width 397 height 123
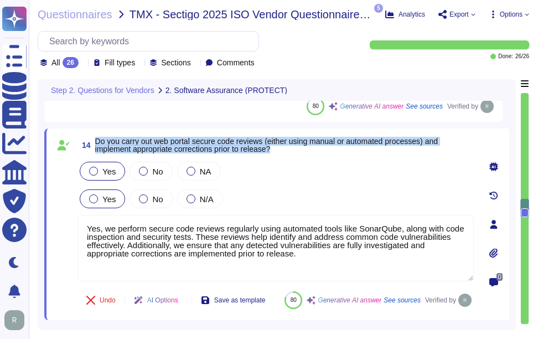
drag, startPoint x: 96, startPoint y: 138, endPoint x: 312, endPoint y: 147, distance: 216.2
click at [312, 147] on span "Do you carry out web portal secure code reviews (either using manual or automat…" at bounding box center [284, 145] width 379 height 16
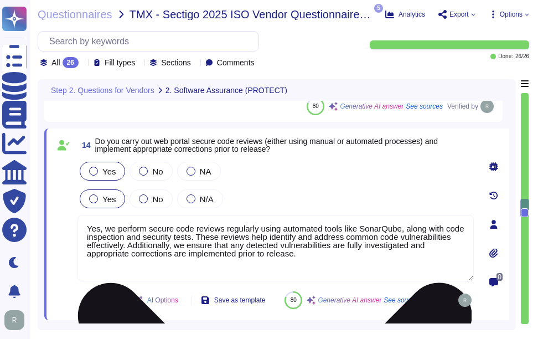
drag, startPoint x: 308, startPoint y: 254, endPoint x: 83, endPoint y: 218, distance: 227.7
click at [83, 218] on textarea "Yes, we perform secure code reviews regularly using automated tools like SonarQ…" at bounding box center [276, 248] width 397 height 66
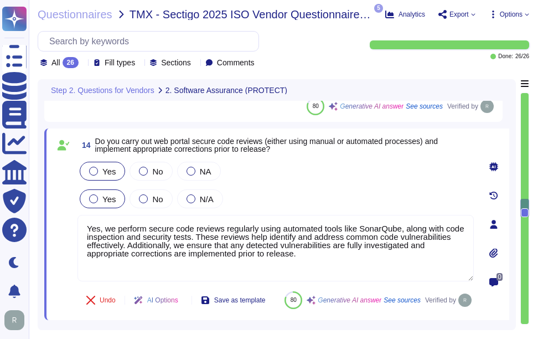
click at [276, 196] on div "Yes No N/A" at bounding box center [276, 198] width 397 height 23
type textarea "Yes, we perform secure code reviews regularly using automated tools like SonarQ…"
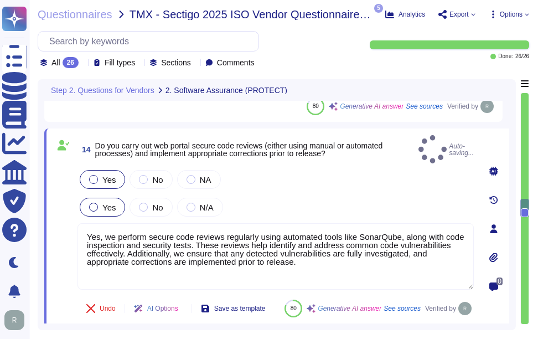
click at [353, 182] on div "Yes No NA" at bounding box center [276, 179] width 397 height 23
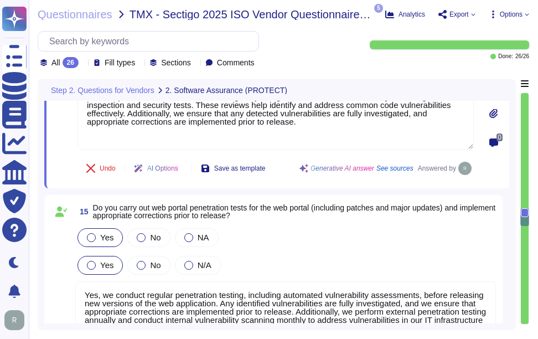
scroll to position [2462, 0]
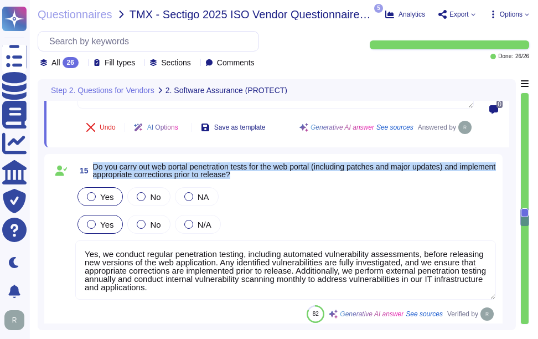
drag, startPoint x: 93, startPoint y: 162, endPoint x: 277, endPoint y: 181, distance: 184.9
click at [277, 181] on div "15 Do you carry out web portal penetration tests for the web portal (including …" at bounding box center [273, 242] width 445 height 162
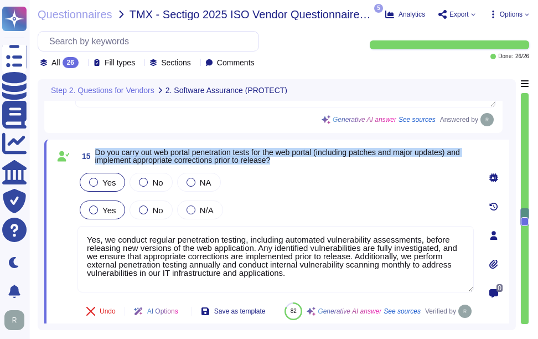
drag, startPoint x: 95, startPoint y: 150, endPoint x: 323, endPoint y: 163, distance: 228.6
click at [323, 163] on span "Do you carry out web portal penetration tests for the web portal (including pat…" at bounding box center [284, 156] width 379 height 16
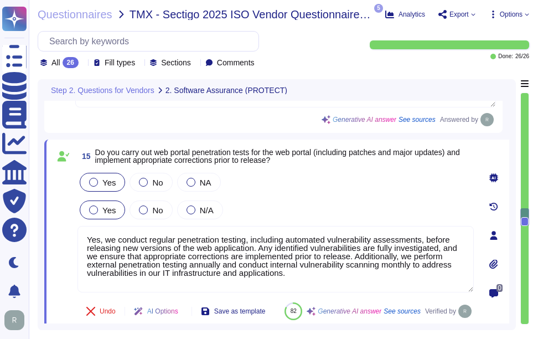
drag, startPoint x: 302, startPoint y: 275, endPoint x: 75, endPoint y: 241, distance: 229.5
click at [75, 241] on div "15 Do you carry out web portal penetration tests for the web portal (including …" at bounding box center [263, 235] width 421 height 178
click at [395, 188] on div "Yes No NA" at bounding box center [276, 182] width 397 height 23
click at [311, 196] on div "Yes No NA Yes No N/A Yes, we conduct regular penetration testing, including aut…" at bounding box center [276, 232] width 397 height 123
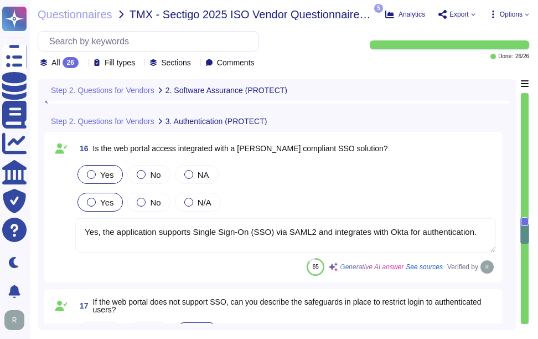
scroll to position [2684, 0]
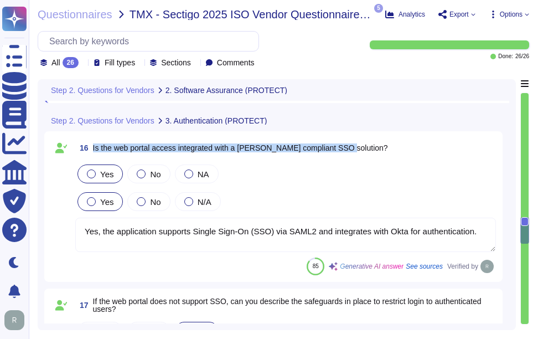
drag, startPoint x: 92, startPoint y: 172, endPoint x: 368, endPoint y: 176, distance: 275.3
click at [368, 158] on div "16 Is the web portal access integrated with a [PERSON_NAME] compliant SSO solut…" at bounding box center [285, 148] width 421 height 20
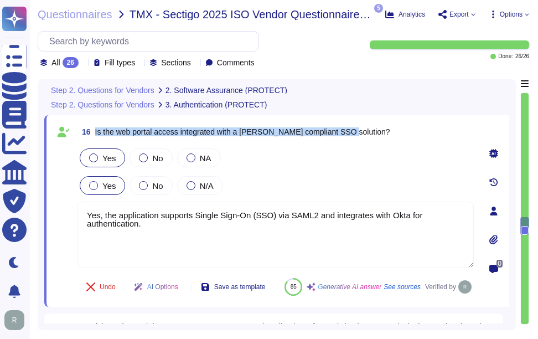
drag, startPoint x: 94, startPoint y: 131, endPoint x: 387, endPoint y: 131, distance: 293.6
click at [387, 131] on div "16 Is the web portal access integrated with a [PERSON_NAME] compliant SSO solut…" at bounding box center [276, 132] width 397 height 20
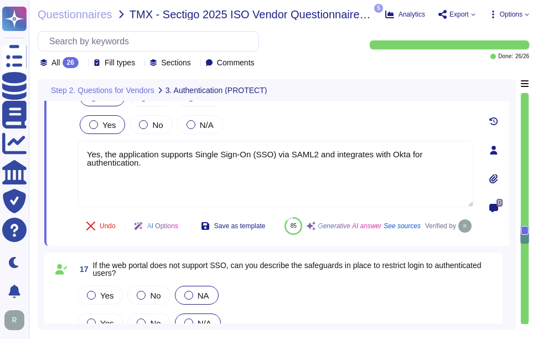
scroll to position [2794, 0]
type textarea "Yes, we have a comprehensive vulnerability management process that includes per…"
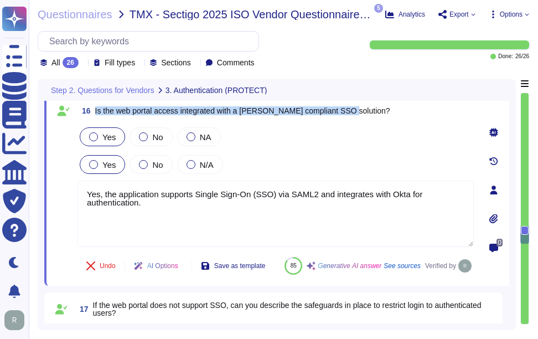
scroll to position [2669, 0]
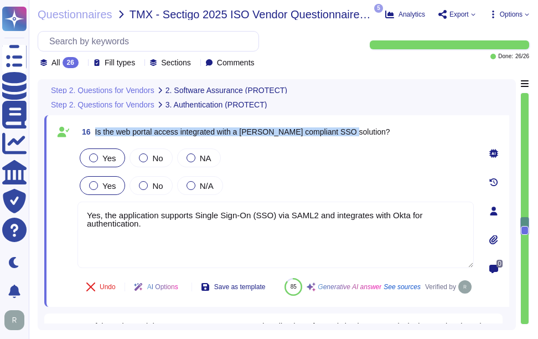
type textarea "Yes, we perform secure code reviews regularly using automated tools like SonarQ…"
type textarea "Yes, we conduct regular penetration testing, including automated vulnerability …"
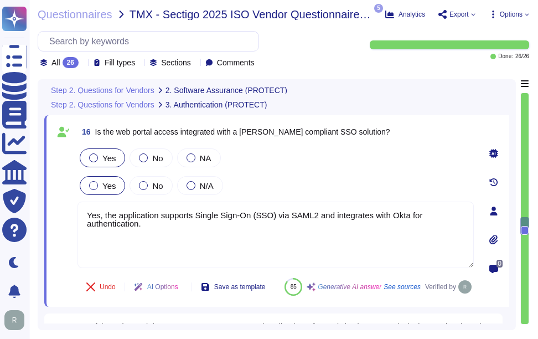
drag, startPoint x: 160, startPoint y: 228, endPoint x: 75, endPoint y: 215, distance: 86.2
click at [75, 215] on div "16 Is the web portal access integrated with a [PERSON_NAME] compliant SSO solut…" at bounding box center [263, 211] width 421 height 178
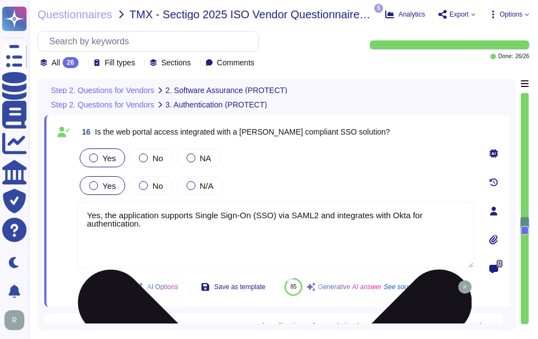
paste textarea "However, the online portal is only available to HR & management level personnel…"
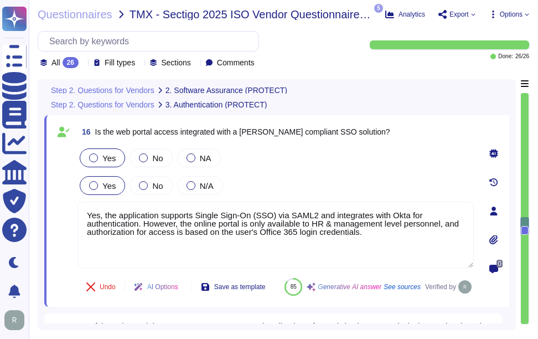
click at [356, 186] on div "Yes No N/A" at bounding box center [276, 185] width 397 height 23
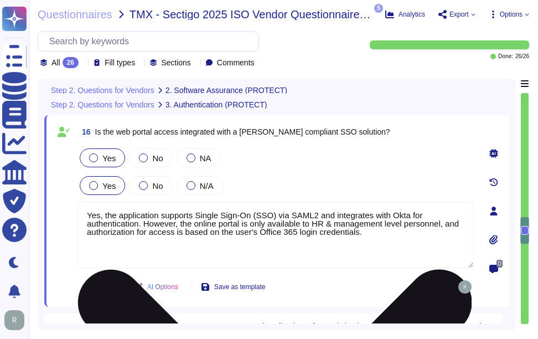
click at [146, 221] on textarea "Yes, the application supports Single Sign-On (SSO) via SAML2 and integrates wit…" at bounding box center [276, 235] width 397 height 66
drag, startPoint x: 145, startPoint y: 222, endPoint x: 402, endPoint y: 238, distance: 257.5
click at [402, 238] on textarea "Yes, the application supports Single Sign-On (SSO) via SAML2 and integrates wit…" at bounding box center [276, 235] width 397 height 66
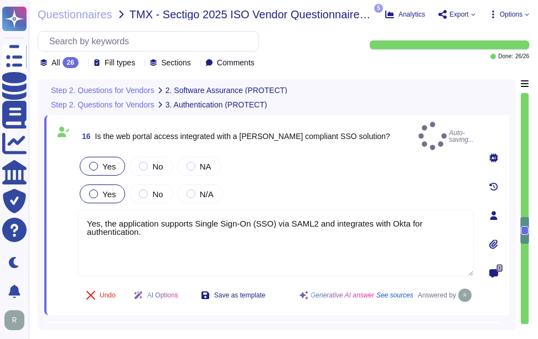
type textarea "Yes, the application supports Single Sign-On (SSO) via SAML2 and integrates wit…"
click at [352, 183] on div "Yes No N/A" at bounding box center [276, 193] width 397 height 23
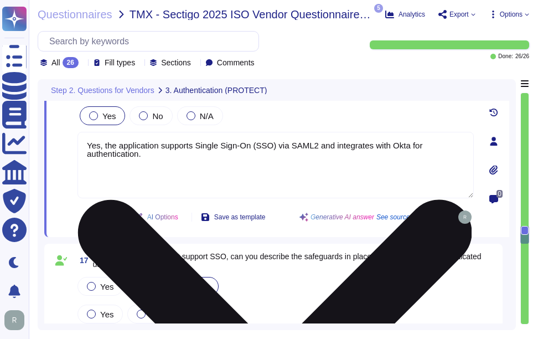
type textarea "Yes, we have a comprehensive vulnerability management process that includes per…"
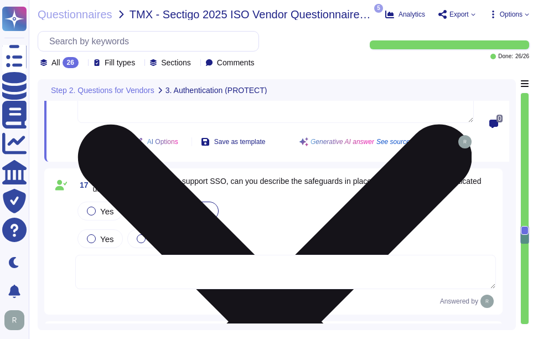
scroll to position [2835, 0]
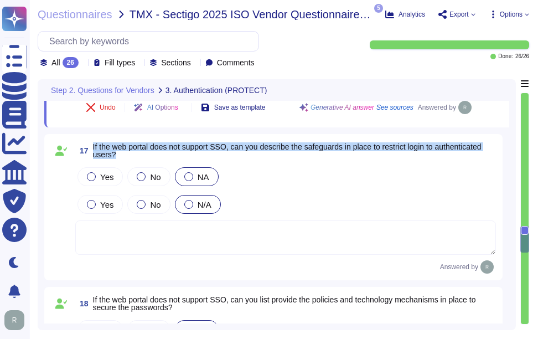
drag, startPoint x: 92, startPoint y: 146, endPoint x: 130, endPoint y: 154, distance: 38.6
click at [130, 154] on span "17 If the web portal does not support SSO, can you describe the safeguards in p…" at bounding box center [285, 151] width 421 height 20
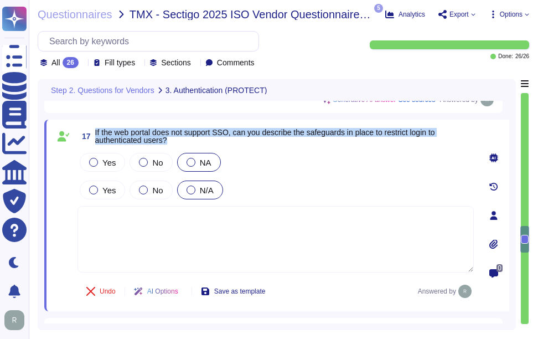
drag, startPoint x: 96, startPoint y: 130, endPoint x: 173, endPoint y: 140, distance: 78.3
click at [173, 140] on span "If the web portal does not support SSO, can you describe the safeguards in plac…" at bounding box center [284, 136] width 379 height 16
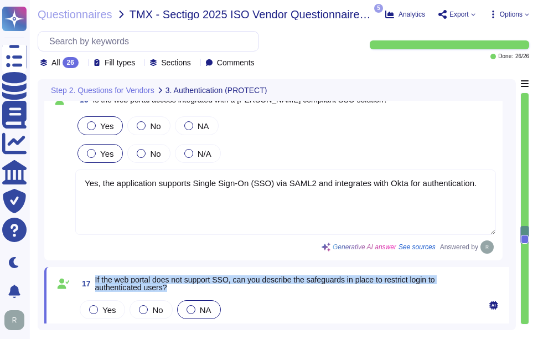
scroll to position [2669, 0]
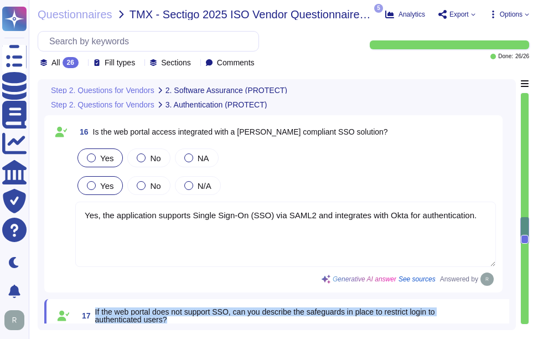
type textarea "Yes, we perform secure code reviews regularly using automated tools like SonarQ…"
type textarea "Yes, we conduct regular penetration testing, including automated vulnerability …"
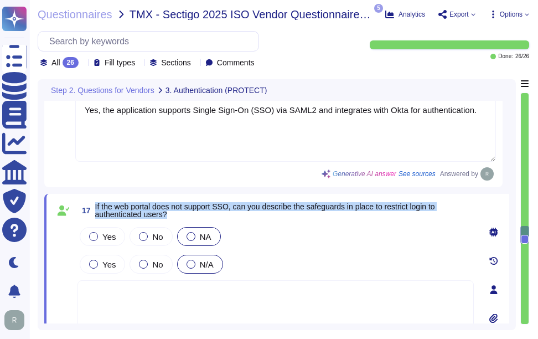
scroll to position [2780, 0]
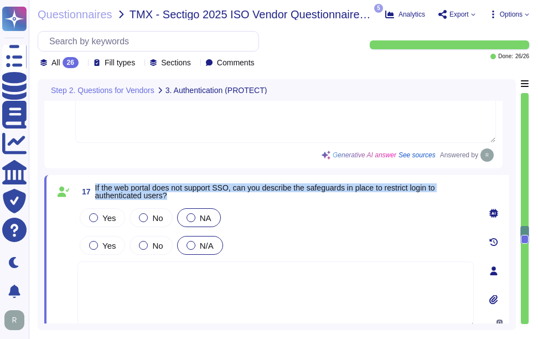
type textarea "Yes, we have a comprehensive vulnerability management process that includes per…"
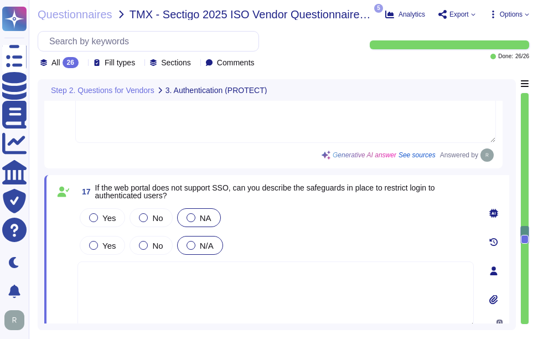
click at [334, 226] on div "Yes No NA" at bounding box center [276, 217] width 397 height 23
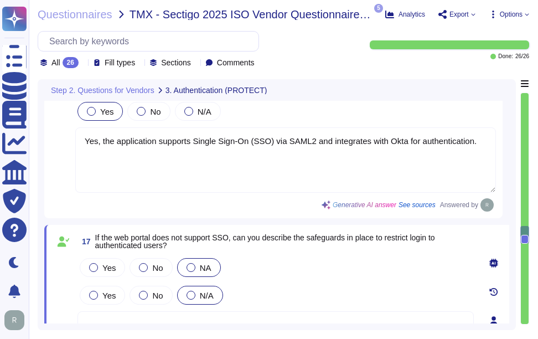
scroll to position [2669, 0]
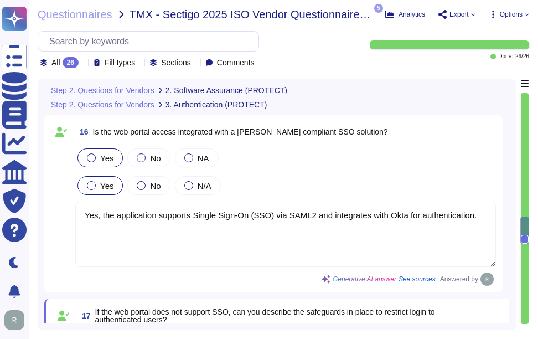
type textarea "Yes, we perform secure code reviews regularly using automated tools like SonarQ…"
type textarea "Yes, we conduct regular penetration testing, including automated vulnerability …"
drag, startPoint x: 101, startPoint y: 214, endPoint x: 496, endPoint y: 223, distance: 395.0
click at [496, 223] on div "16 Is the web portal access integrated with a [PERSON_NAME] compliant SSO solut…" at bounding box center [273, 203] width 459 height 177
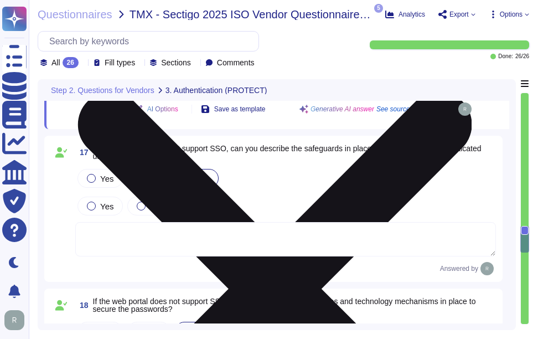
scroll to position [2835, 0]
type textarea "Yes, we have a comprehensive vulnerability management process that includes per…"
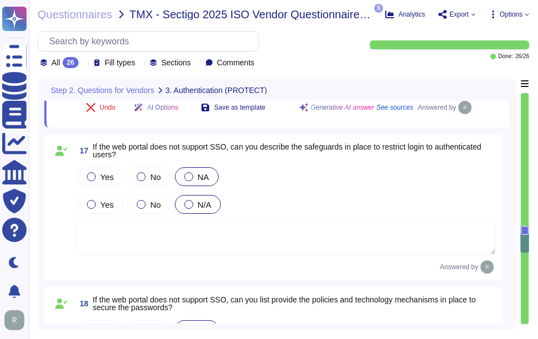
click at [244, 250] on textarea at bounding box center [285, 237] width 421 height 34
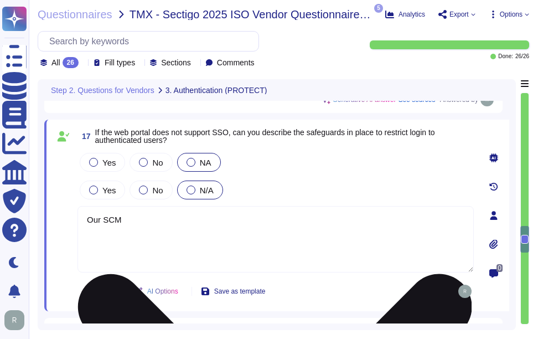
paste textarea "the application supports Single Sign-On (SSO) via SAML2 and integrates with Okt…"
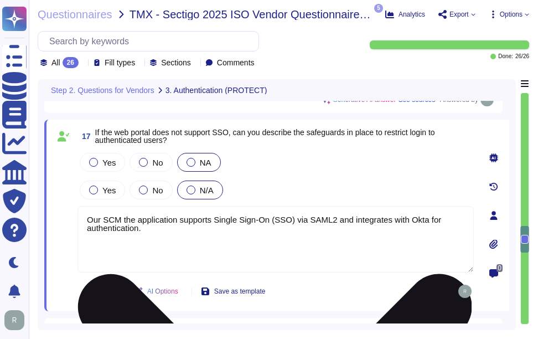
drag, startPoint x: 122, startPoint y: 219, endPoint x: 177, endPoint y: 220, distance: 54.9
click at [177, 220] on textarea "Our SCM the application supports Single Sign-On (SSO) via SAML2 and integrates …" at bounding box center [276, 239] width 397 height 66
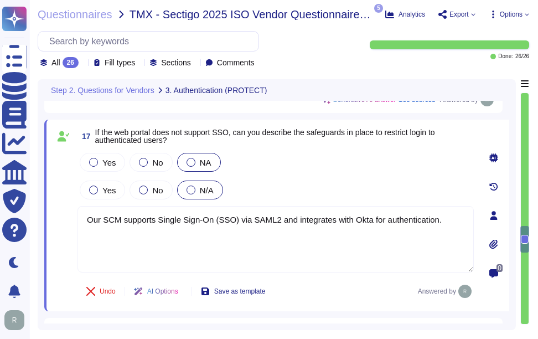
type textarea "Our SCM supports Single Sign-On (SSO) via SAML2 and integrates with Okta for au…"
click at [311, 168] on div "Yes No NA" at bounding box center [276, 162] width 397 height 23
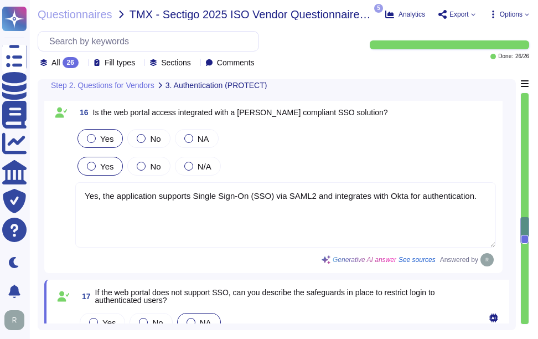
scroll to position [2669, 0]
type textarea "Yes, we perform secure code reviews regularly using automated tools like SonarQ…"
type textarea "Yes, we conduct regular penetration testing, including automated vulnerability …"
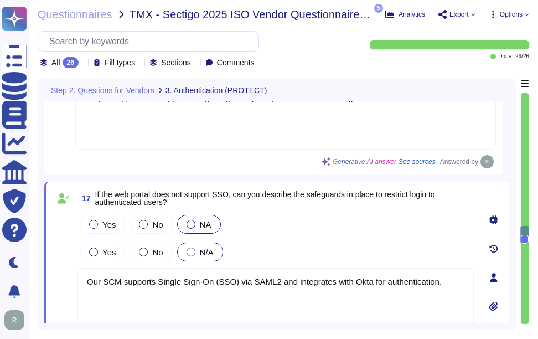
scroll to position [2780, 0]
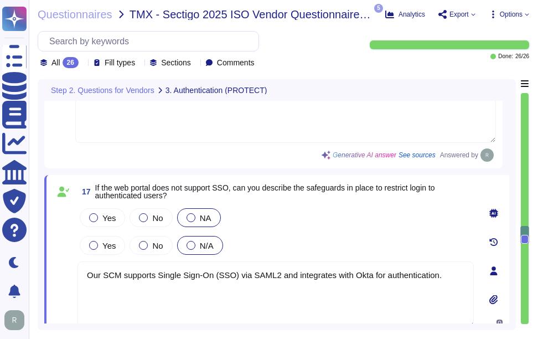
type textarea "Yes, we have a comprehensive vulnerability management process that includes per…"
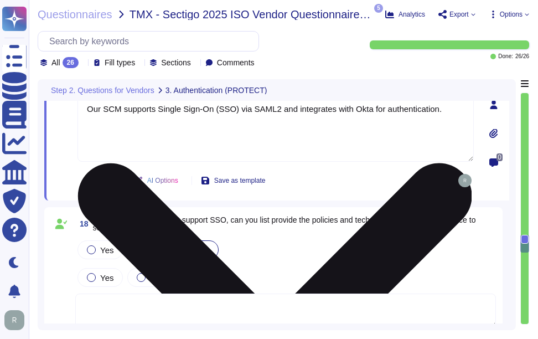
type textarea "Yes, all appropriate systems, including workstations and servers, have antiviru…"
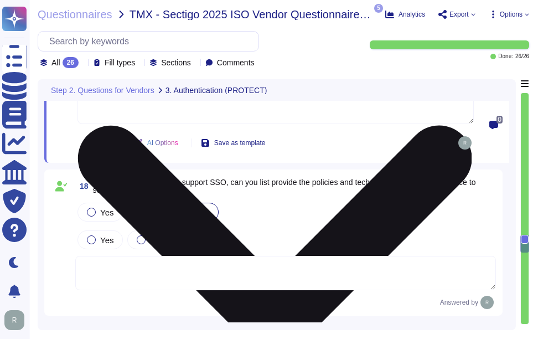
scroll to position [3001, 0]
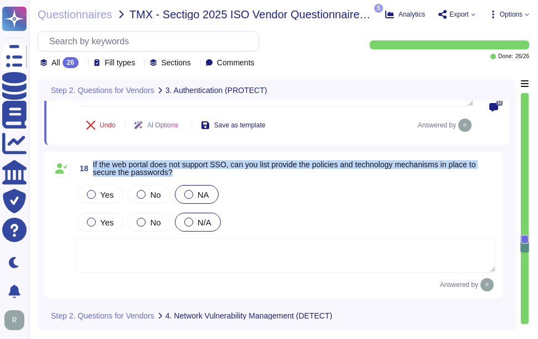
drag, startPoint x: 93, startPoint y: 164, endPoint x: 191, endPoint y: 172, distance: 97.8
click at [191, 172] on span "If the web portal does not support SSO, can you list provide the policies and t…" at bounding box center [294, 169] width 403 height 16
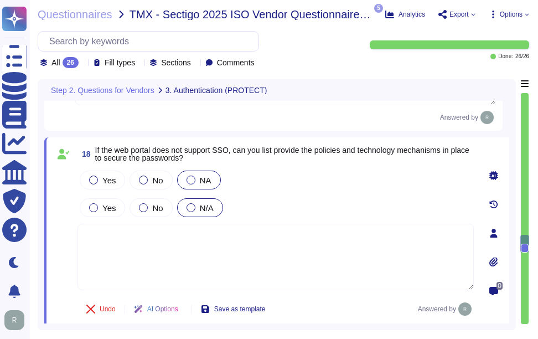
type textarea "Yes, all appropriate systems, including workstations and servers, have antiviru…"
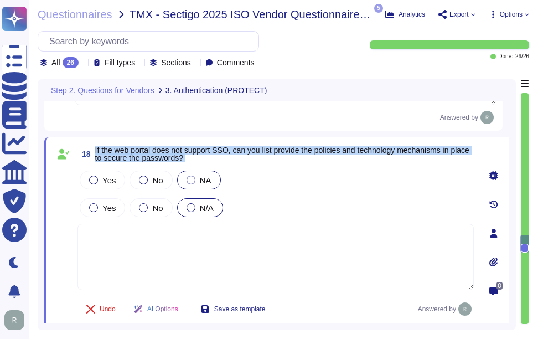
drag, startPoint x: 95, startPoint y: 149, endPoint x: 228, endPoint y: 166, distance: 134.0
click at [228, 166] on div "18 If the web portal does not support SSO, can you list provide the policies an…" at bounding box center [263, 233] width 421 height 178
click at [109, 146] on span "If the web portal does not support SSO, can you list provide the policies and t…" at bounding box center [282, 154] width 374 height 17
drag, startPoint x: 95, startPoint y: 148, endPoint x: 253, endPoint y: 164, distance: 158.1
click at [253, 164] on div "18 If the web portal does not support SSO, can you list provide the policies an…" at bounding box center [263, 233] width 421 height 178
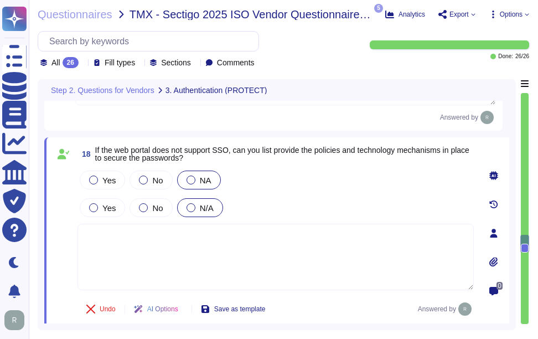
click at [202, 254] on textarea at bounding box center [276, 257] width 397 height 66
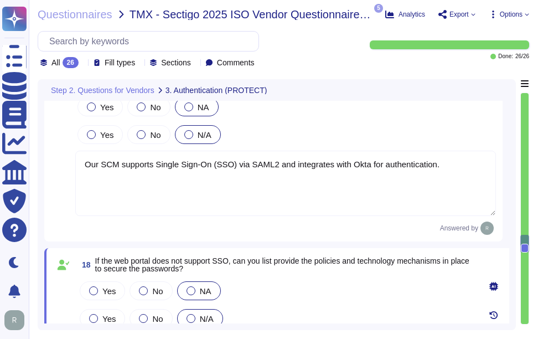
click at [169, 168] on textarea "Our SCM supports Single Sign-On (SSO) via SAML2 and integrates with Okta for au…" at bounding box center [285, 183] width 421 height 65
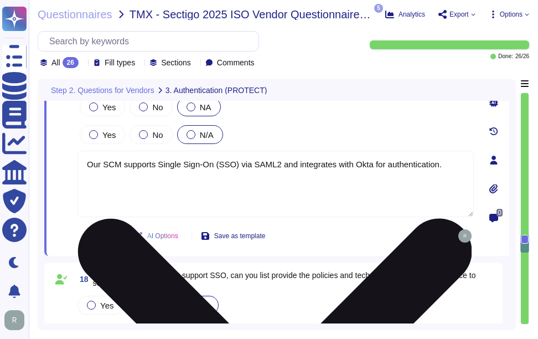
click at [169, 168] on textarea "Our SCM supports Single Sign-On (SSO) via SAML2 and integrates with Okta for au…" at bounding box center [276, 184] width 397 height 66
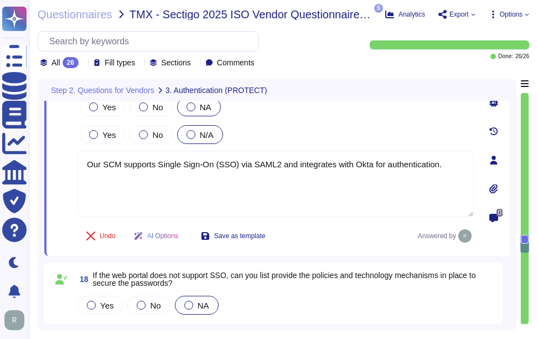
scroll to position [3001, 0]
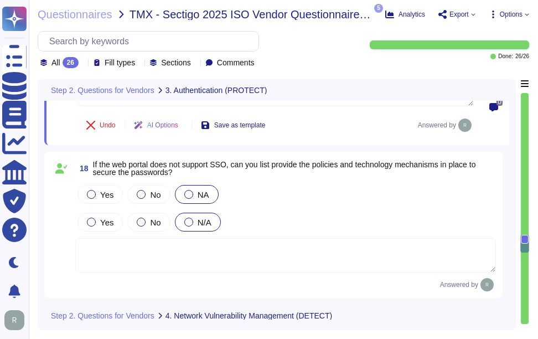
type textarea "Yes, all appropriate systems, including workstations and servers, have antiviru…"
click at [198, 263] on textarea at bounding box center [285, 255] width 421 height 34
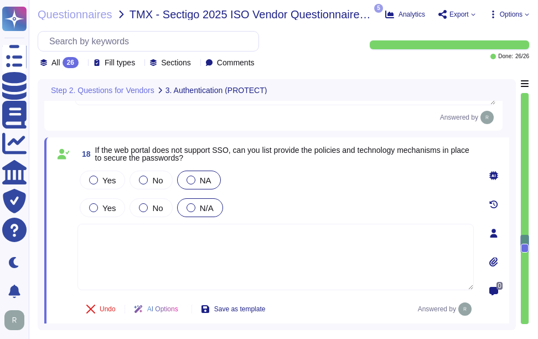
type textarea "Yes, all appropriate systems, including workstations and servers, have antiviru…"
paste textarea "Our SCM supports Single Sign-On (SSO) via SAML2 and integrates with Okta for au…"
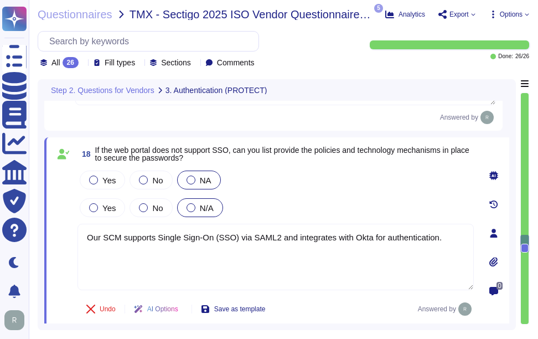
type textarea "Our SCM supports Single Sign-On (SSO) via SAML2 and integrates with Okta for au…"
click at [340, 189] on div "Yes No NA" at bounding box center [276, 179] width 397 height 23
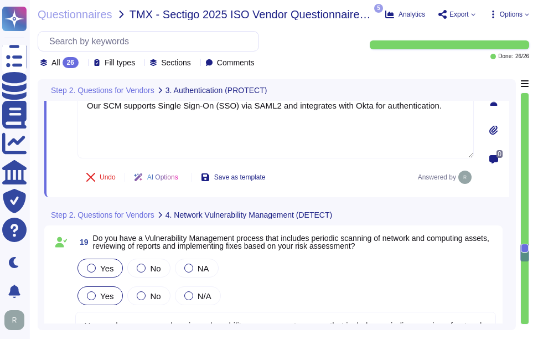
scroll to position [3168, 0]
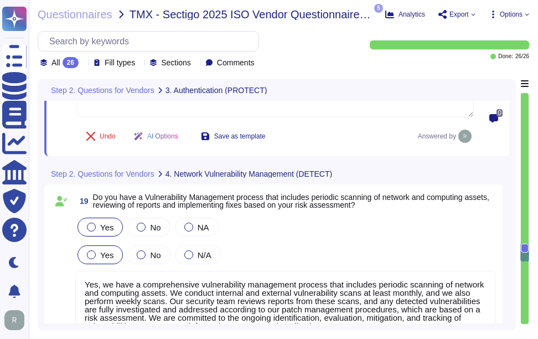
type textarea "Yes. We have NextGen Firewalls with the intrusion detection/prevention capabili…"
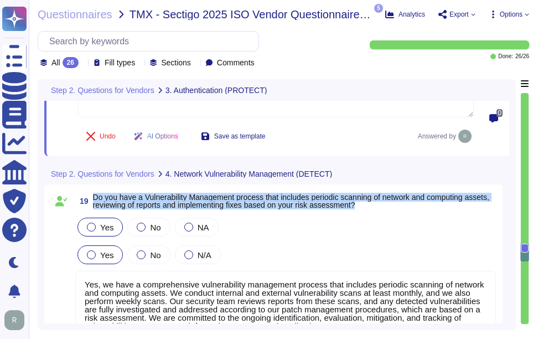
drag, startPoint x: 94, startPoint y: 193, endPoint x: 395, endPoint y: 206, distance: 301.6
click at [395, 206] on span "Do you have a Vulnerability Management process that includes periodic scanning …" at bounding box center [294, 201] width 403 height 16
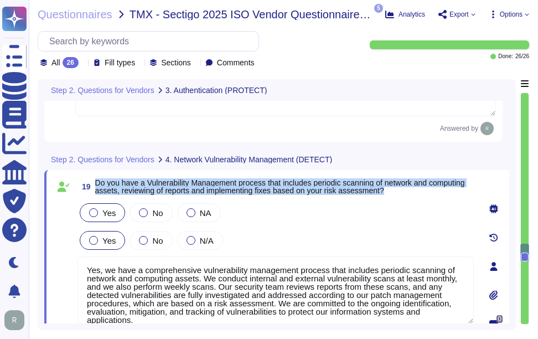
drag, startPoint x: 96, startPoint y: 182, endPoint x: 444, endPoint y: 194, distance: 348.0
click at [444, 194] on span "Do you have a Vulnerability Management process that includes periodic scanning …" at bounding box center [284, 187] width 379 height 16
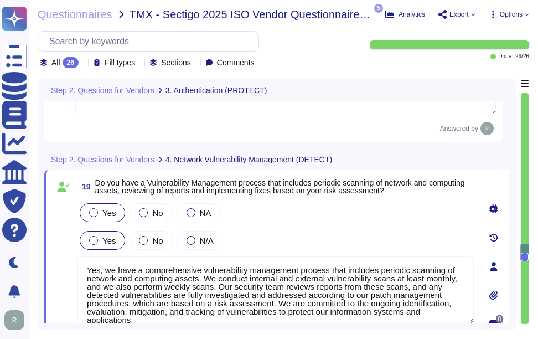
click at [286, 234] on div "Yes No N/A" at bounding box center [276, 240] width 397 height 23
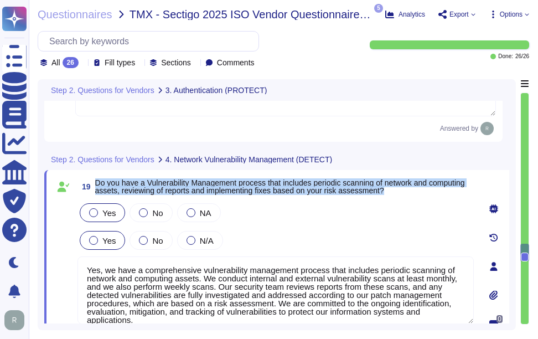
drag, startPoint x: 97, startPoint y: 182, endPoint x: 430, endPoint y: 191, distance: 333.6
click at [430, 191] on span "Do you have a Vulnerability Management process that includes periodic scanning …" at bounding box center [284, 187] width 379 height 16
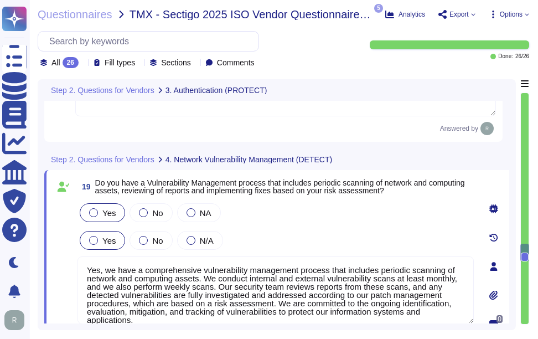
click at [260, 297] on textarea "Yes, we have a comprehensive vulnerability management process that includes per…" at bounding box center [276, 290] width 397 height 68
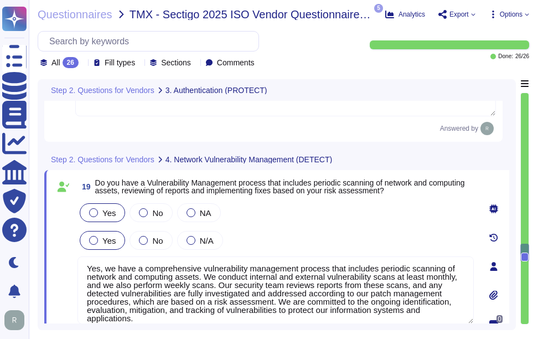
click at [320, 239] on div "Yes No N/A" at bounding box center [276, 240] width 397 height 23
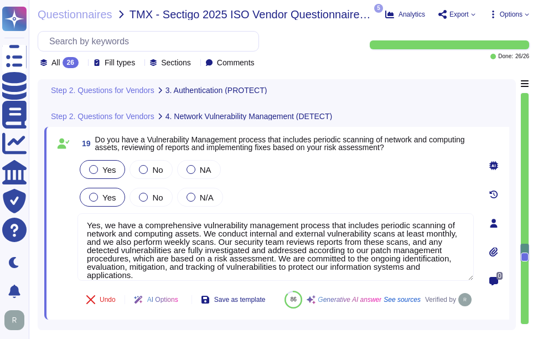
type textarea "Yes. We have NextGen Firewalls with the intrusion detection/prevention capabili…"
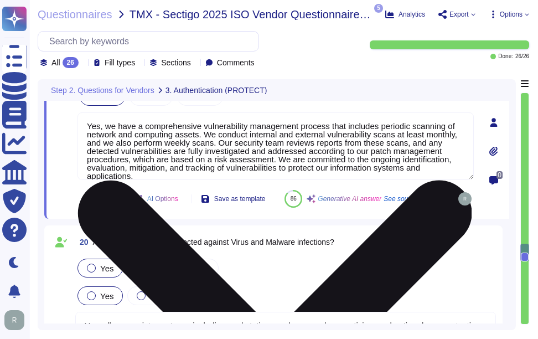
scroll to position [3161, 0]
type textarea "Our SCM supports Single Sign-On (SSO) via SAML2 and integrates with Okta for au…"
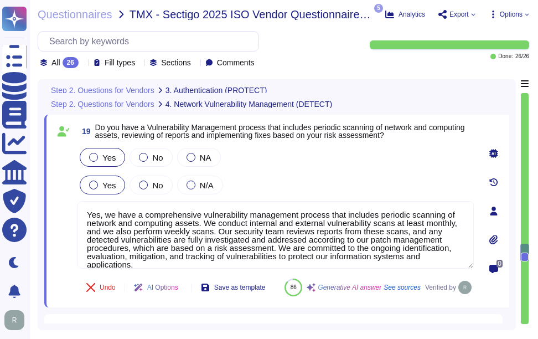
click at [307, 178] on div "Yes No N/A" at bounding box center [276, 184] width 397 height 23
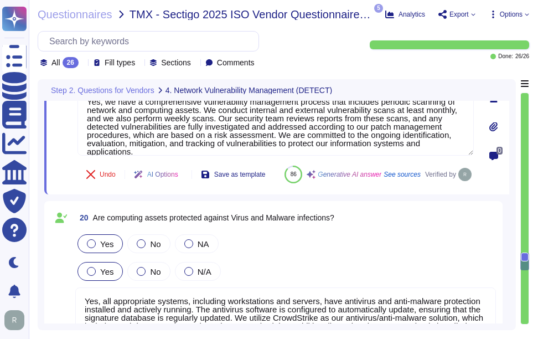
scroll to position [3327, 0]
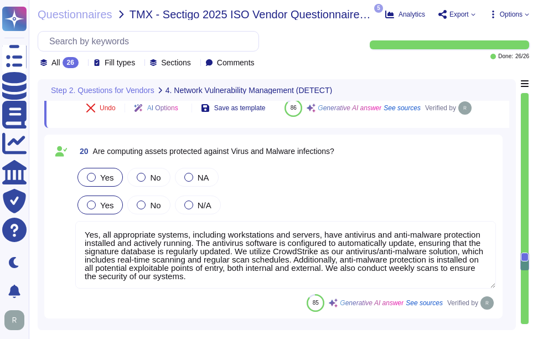
type textarea "Yes, we have implemented File Integrity Monitoring (FIM) tools to validate the …"
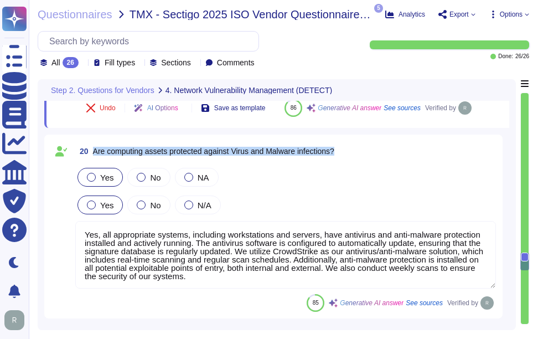
drag, startPoint x: 95, startPoint y: 177, endPoint x: 361, endPoint y: 172, distance: 265.9
click at [361, 161] on div "20 Are computing assets protected against Virus and Malware infections?" at bounding box center [285, 151] width 421 height 20
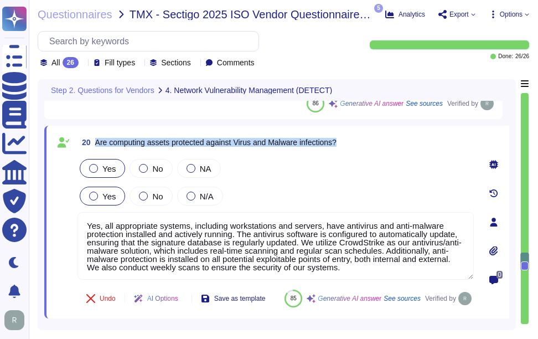
drag, startPoint x: 95, startPoint y: 142, endPoint x: 359, endPoint y: 145, distance: 263.7
click at [359, 145] on div "20 Are computing assets protected against Virus and Malware infections?" at bounding box center [276, 142] width 397 height 20
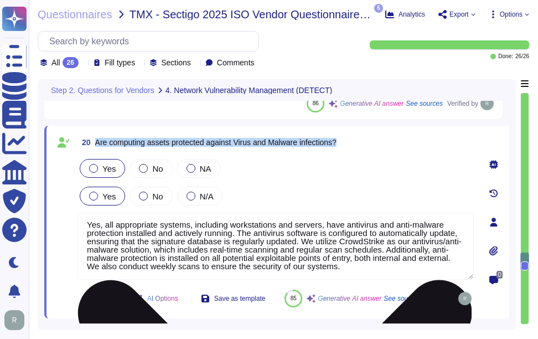
click at [255, 223] on textarea "Yes, all appropriate systems, including workstations and servers, have antiviru…" at bounding box center [276, 246] width 397 height 68
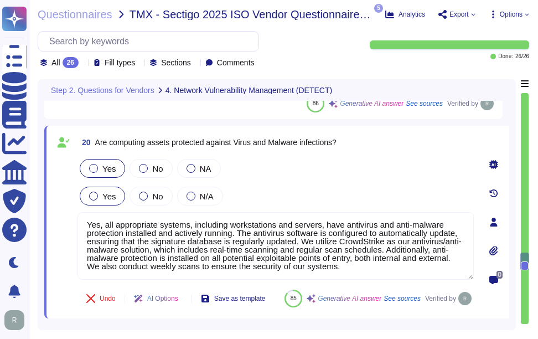
paste textarea "We utilize CrowdStrike as our antivirus/anti-malware solution, which includes r…"
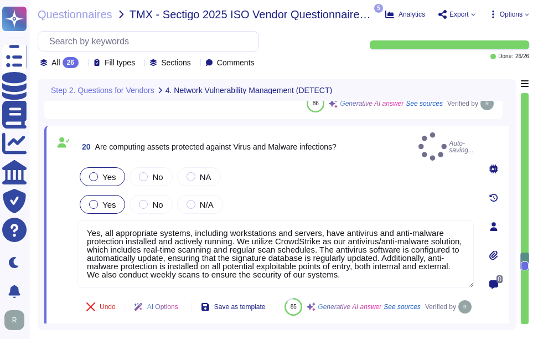
type textarea "Yes, all appropriate systems, including workstations and servers, have antiviru…"
click at [341, 193] on div "Yes No N/A" at bounding box center [276, 204] width 397 height 23
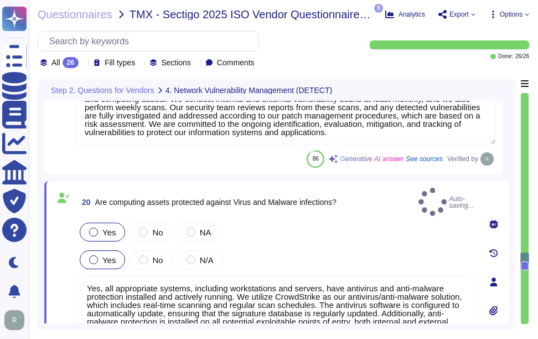
type textarea "Yes, we have implemented File Integrity Monitoring (FIM) tools to validate the …"
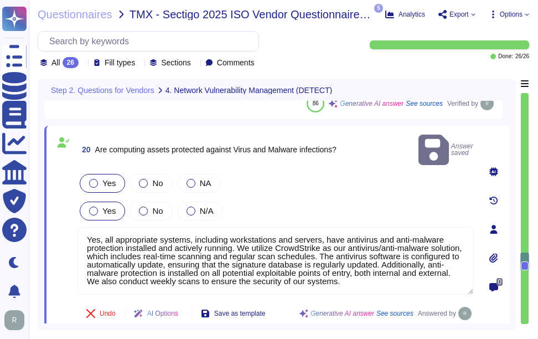
click at [341, 199] on div "Yes No N/A" at bounding box center [276, 210] width 397 height 23
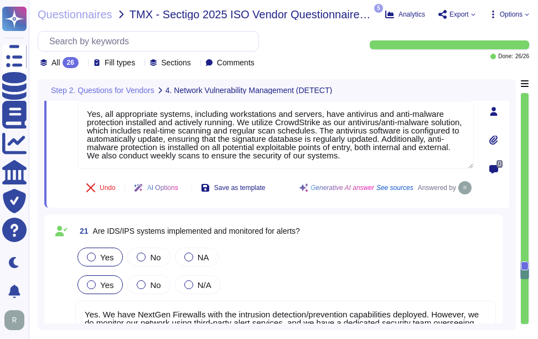
type textarea "Yes, we engage independent third parties to conduct annual penetration tests on…"
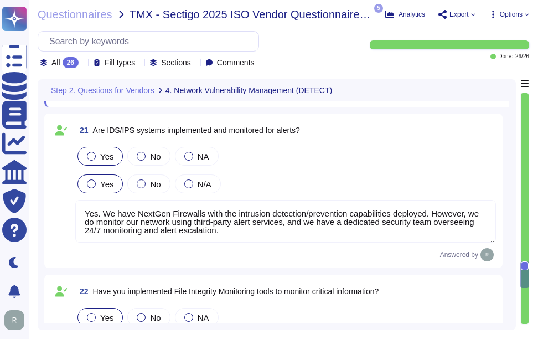
scroll to position [3549, 0]
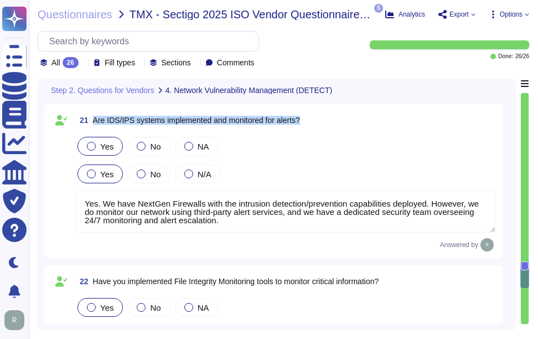
drag, startPoint x: 94, startPoint y: 119, endPoint x: 321, endPoint y: 119, distance: 227.1
click at [321, 119] on div "21 Are IDS/IPS systems implemented and monitored for alerts?" at bounding box center [285, 120] width 421 height 20
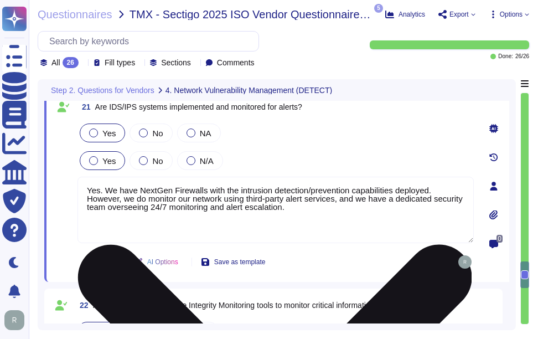
type textarea "Yes, we engage independent third parties to conduct annual penetration tests on…"
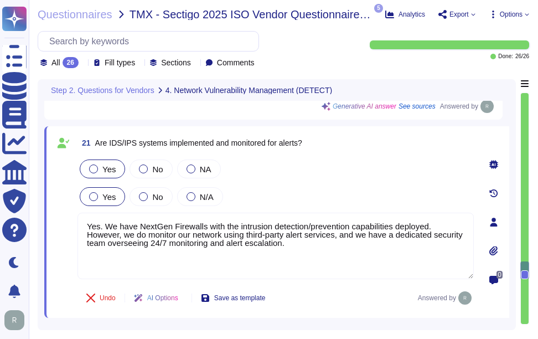
scroll to position [3493, 0]
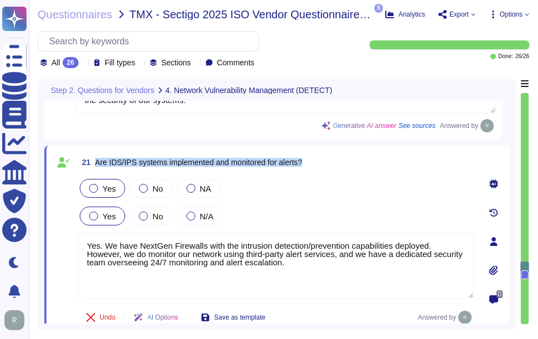
drag, startPoint x: 97, startPoint y: 161, endPoint x: 322, endPoint y: 161, distance: 224.9
click at [322, 161] on div "21 Are IDS/IPS systems implemented and monitored for alerts?" at bounding box center [276, 162] width 397 height 20
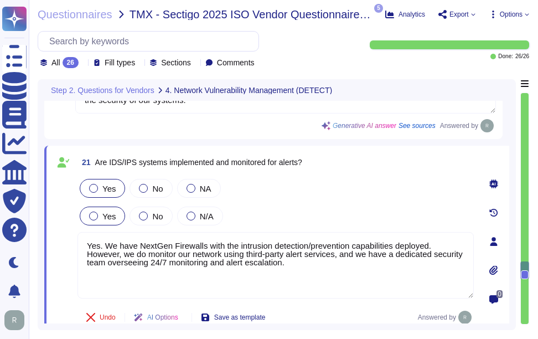
click at [383, 184] on div "Yes No NA" at bounding box center [276, 188] width 397 height 23
click at [362, 204] on div "Yes No NA Yes No N/A Yes. We have NextGen Firewalls with the intrusion detectio…" at bounding box center [276, 238] width 397 height 123
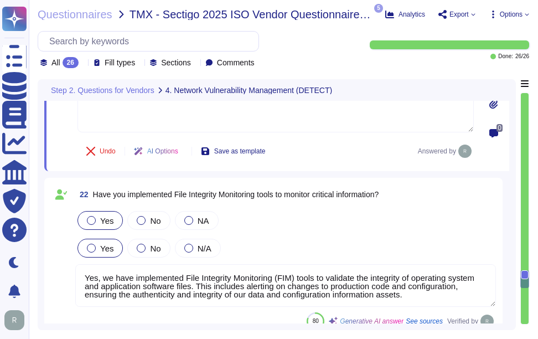
scroll to position [3659, 0]
type textarea "Yes, we have a formal Incident Response Plan with documented policies and proce…"
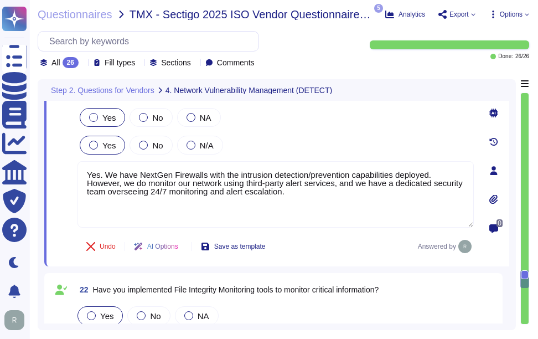
scroll to position [3549, 0]
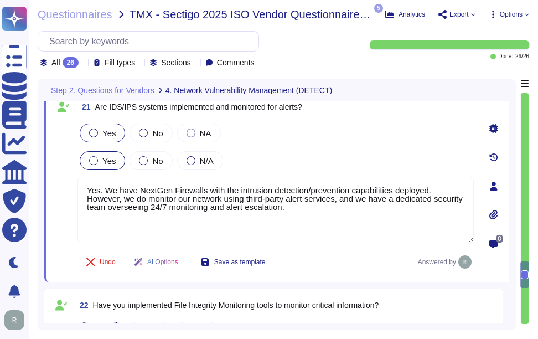
type textarea "Yes, we have a comprehensive vulnerability management process that includes per…"
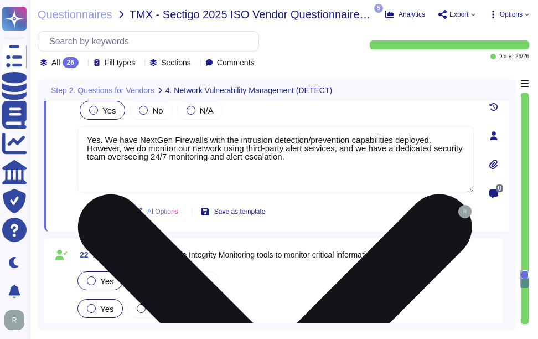
scroll to position [3659, 0]
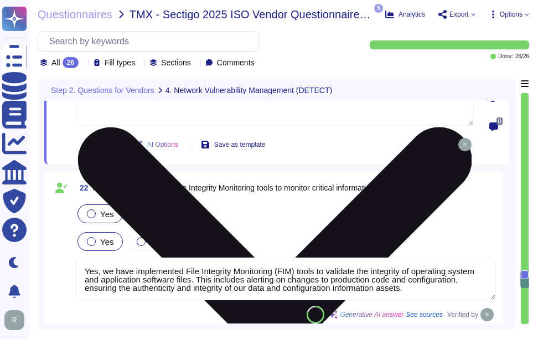
type textarea "Yes, we have a formal Incident Response Plan with documented policies and proce…"
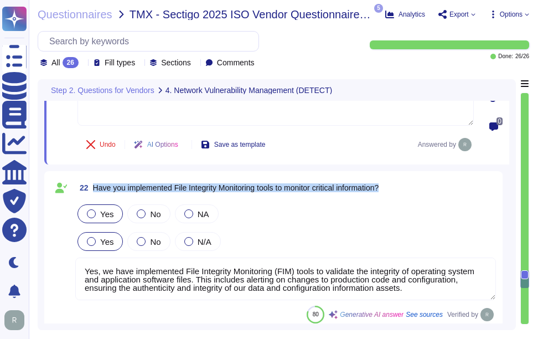
drag, startPoint x: 95, startPoint y: 184, endPoint x: 412, endPoint y: 188, distance: 316.8
click at [412, 188] on div "22 Have you implemented File Integrity Monitoring tools to monitor critical inf…" at bounding box center [285, 188] width 421 height 20
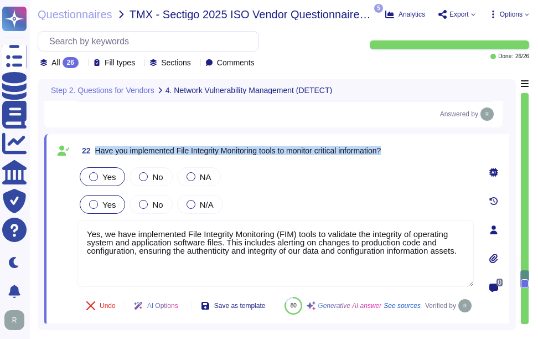
type textarea "Yes, we have a formal Incident Response Plan with documented policies and proce…"
drag, startPoint x: 95, startPoint y: 151, endPoint x: 405, endPoint y: 151, distance: 310.2
click at [405, 151] on div "22 Have you implemented File Integrity Monitoring tools to monitor critical inf…" at bounding box center [276, 151] width 397 height 20
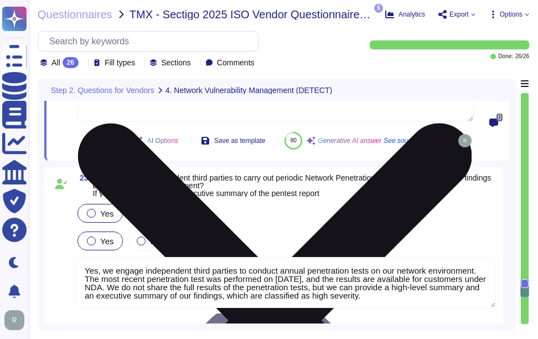
scroll to position [3826, 0]
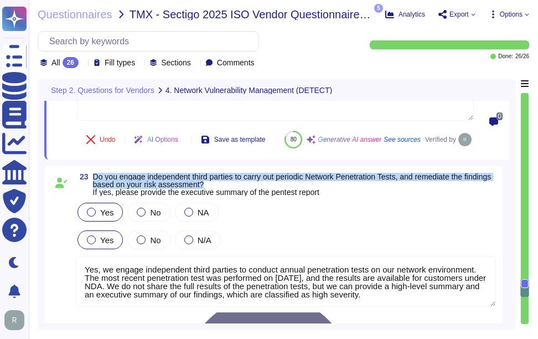
drag, startPoint x: 95, startPoint y: 203, endPoint x: 339, endPoint y: 209, distance: 243.8
click at [339, 196] on span "Do you engage independent third parties to carry out periodic Network Penetrati…" at bounding box center [294, 184] width 403 height 23
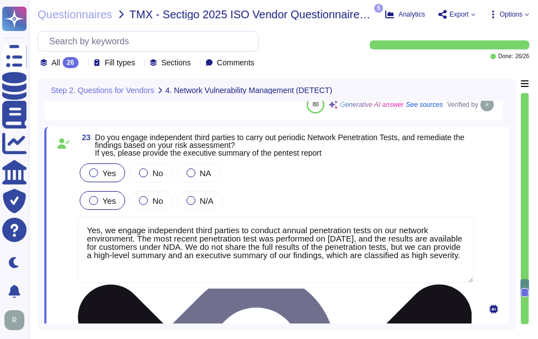
type textarea "Our Incident Management process does not explicitly mention a requirement to no…"
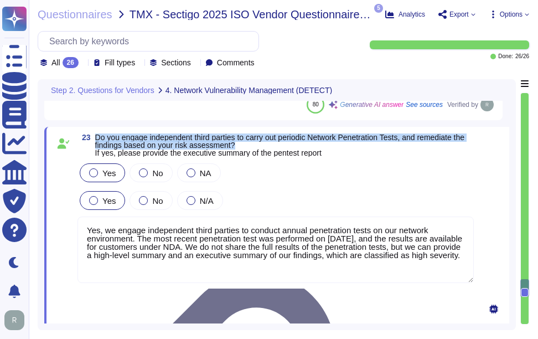
drag, startPoint x: 96, startPoint y: 136, endPoint x: 272, endPoint y: 143, distance: 175.7
click at [272, 143] on span "Do you engage independent third parties to carry out periodic Network Penetrati…" at bounding box center [284, 144] width 379 height 23
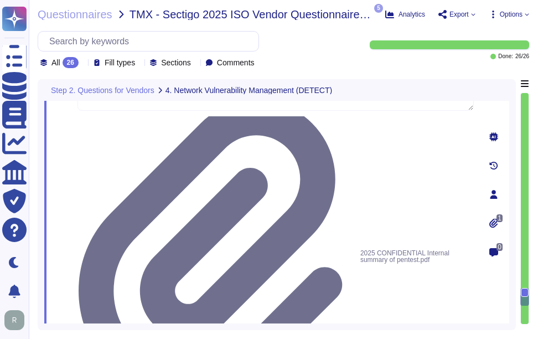
scroll to position [4047, 0]
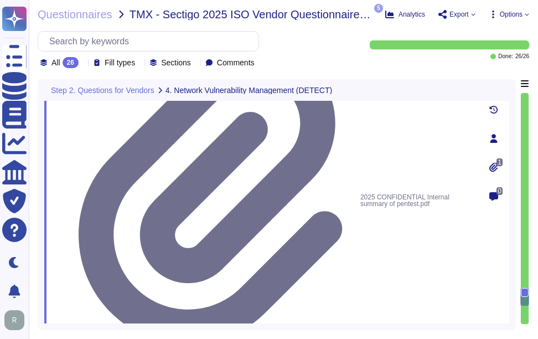
type textarea "No, we have not encountered a security incident for the last 12 months, and the…"
drag, startPoint x: 94, startPoint y: 152, endPoint x: 464, endPoint y: 157, distance: 370.0
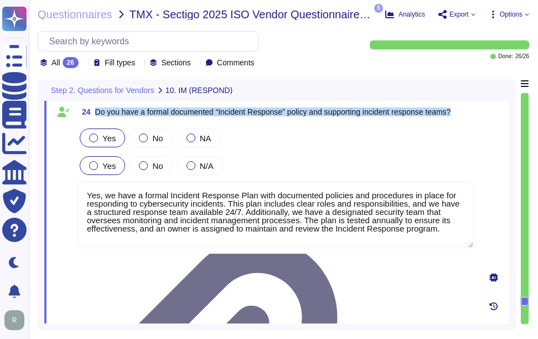
drag, startPoint x: 96, startPoint y: 112, endPoint x: 475, endPoint y: 114, distance: 378.9
click at [475, 114] on div "24 Do you have a formal documented “Incident Response” policy and supporting in…" at bounding box center [276, 334] width 465 height 479
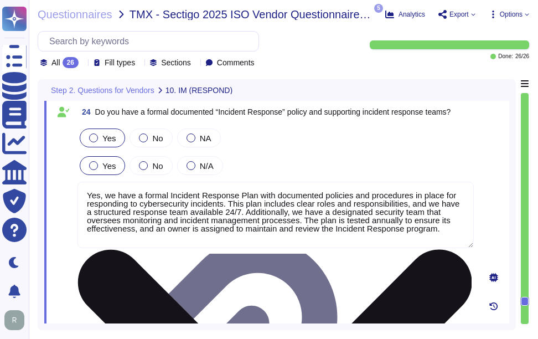
click at [219, 199] on textarea "Yes, we have a formal Incident Response Plan with documented policies and proce…" at bounding box center [276, 215] width 397 height 66
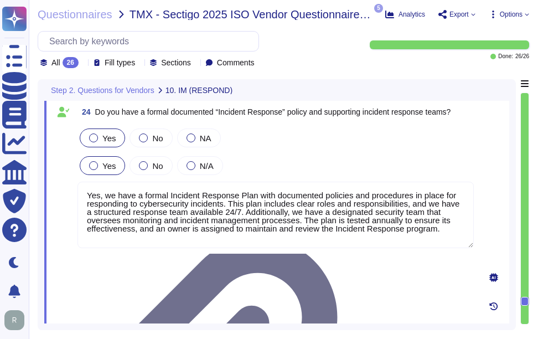
click at [336, 140] on div "Yes No NA" at bounding box center [276, 137] width 397 height 23
click at [316, 138] on div "Yes No NA" at bounding box center [276, 137] width 397 height 23
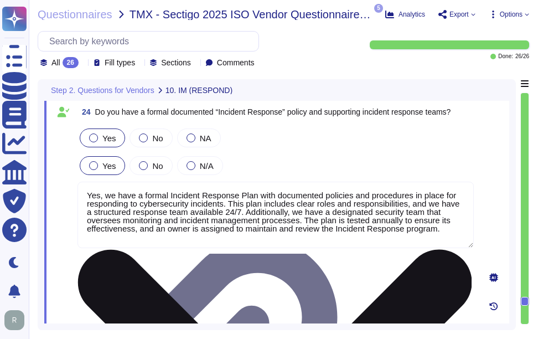
click at [329, 234] on textarea "Yes, we have a formal Incident Response Plan with documented policies and proce…" at bounding box center [276, 215] width 397 height 66
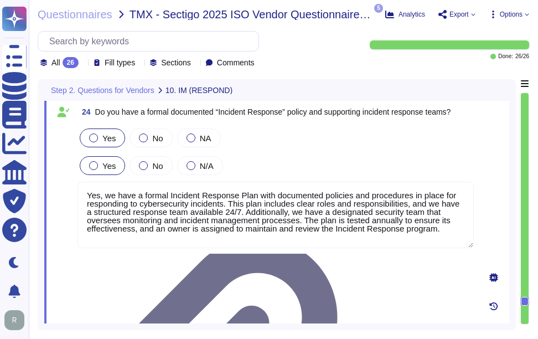
click at [335, 175] on div "Yes No N/A" at bounding box center [276, 165] width 397 height 23
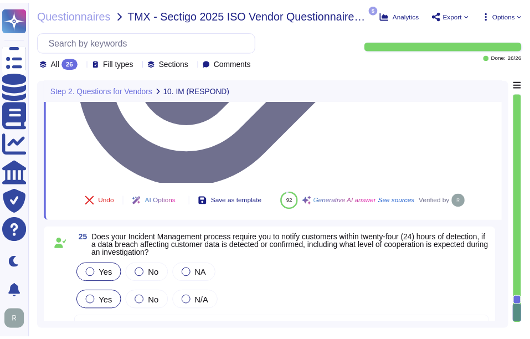
scroll to position [4408, 0]
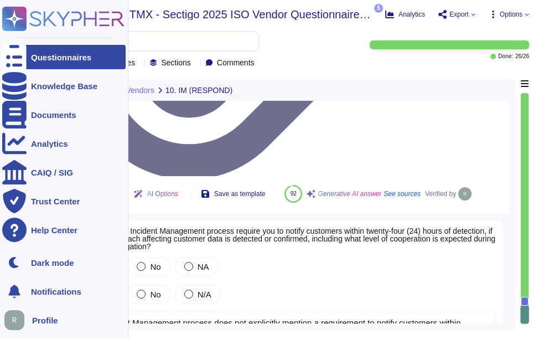
click at [11, 56] on icon at bounding box center [14, 57] width 24 height 33
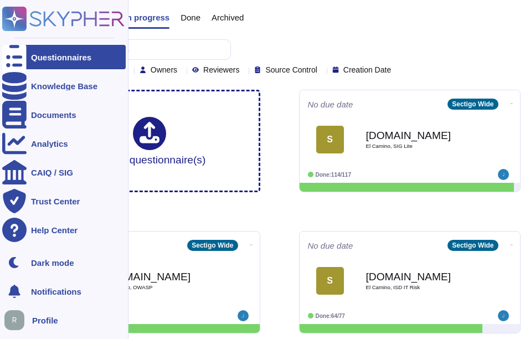
click at [37, 54] on div "Questionnaires" at bounding box center [61, 57] width 60 height 8
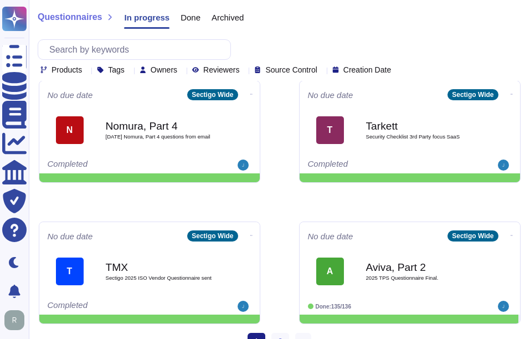
scroll to position [594, 0]
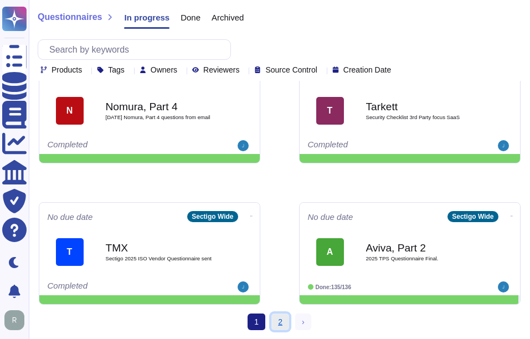
click at [279, 321] on link "2" at bounding box center [280, 321] width 18 height 17
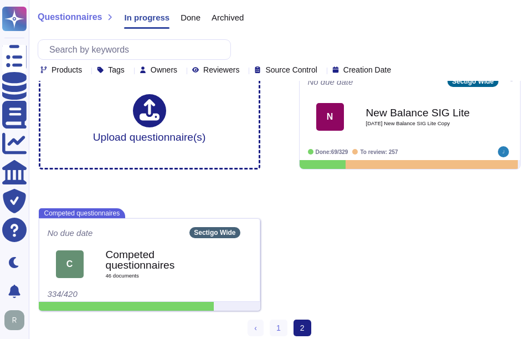
scroll to position [29, 0]
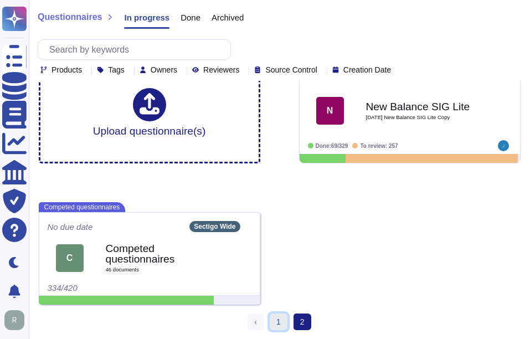
click at [280, 320] on link "1" at bounding box center [279, 321] width 18 height 17
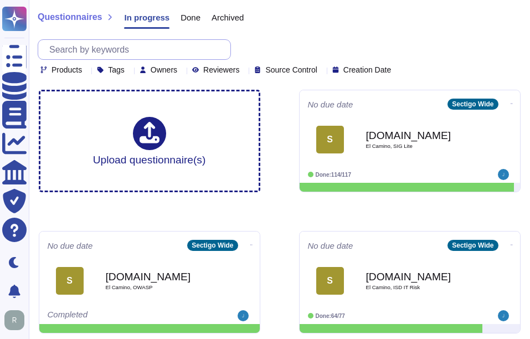
click at [121, 55] on input "text" at bounding box center [137, 49] width 187 height 19
paste input "Tarkett"
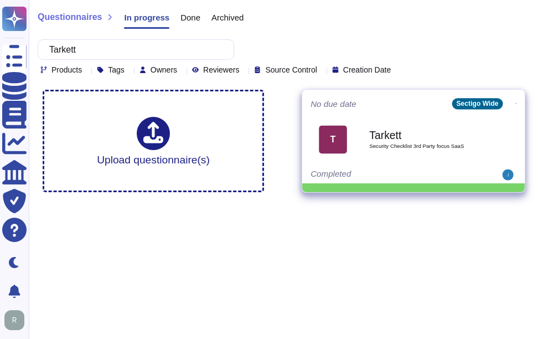
type input "Tarkett"
click at [421, 130] on b "Tarkett" at bounding box center [425, 135] width 112 height 11
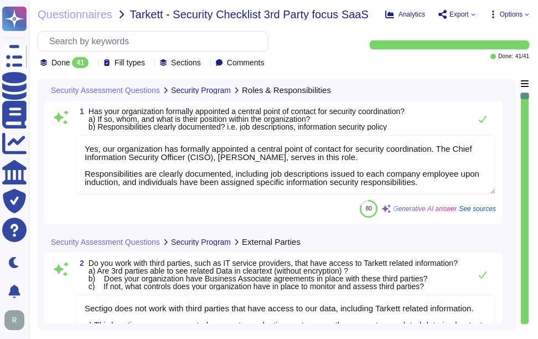
type textarea "Yes, our organization has formally appointed a central point of contact for sec…"
type textarea "Sectigo does not work with third parties that have access to our data, includin…"
type textarea "Yes, we have documented and approved information security policies, standards, …"
click at [93, 64] on icon at bounding box center [93, 64] width 0 height 0
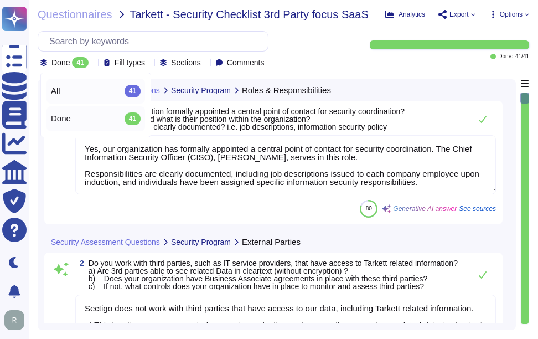
click at [85, 91] on div "All 41" at bounding box center [96, 91] width 90 height 12
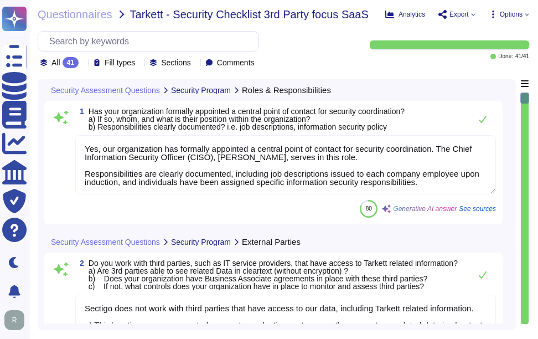
click at [389, 83] on div "Security Assessment Questions Security Program Roles & Responsibilities" at bounding box center [276, 90] width 465 height 22
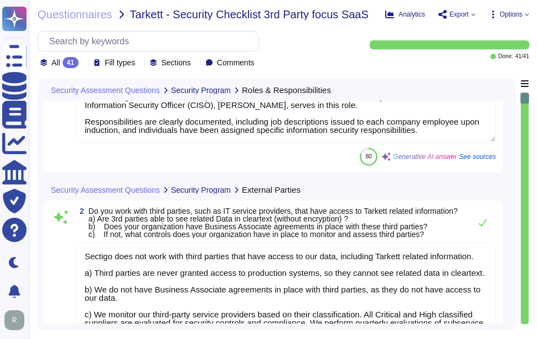
scroll to position [111, 0]
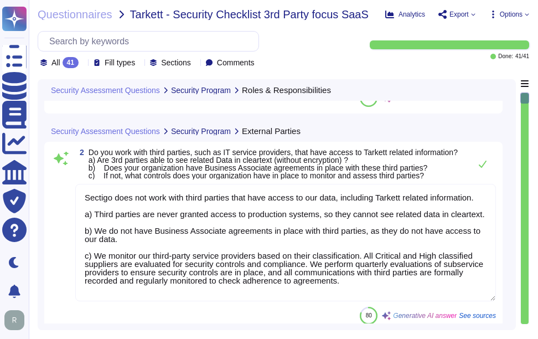
type textarea "Yes"
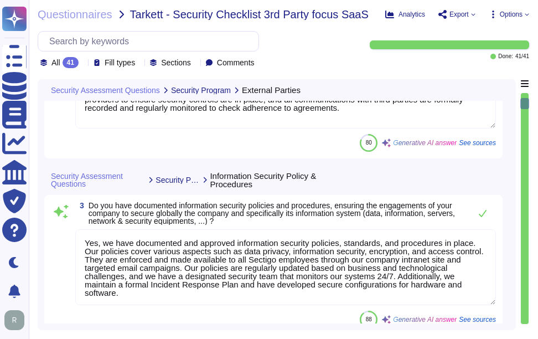
scroll to position [1, 0]
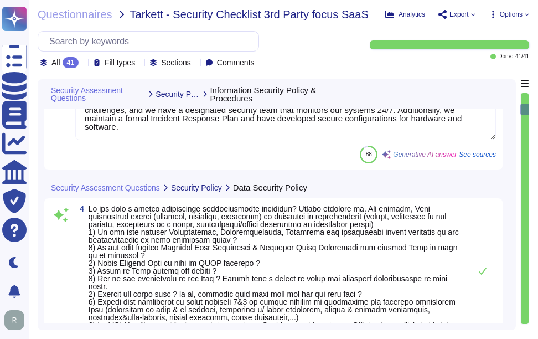
type textarea "The cybersecurity responsibilities and obligations are detailed and maintained …"
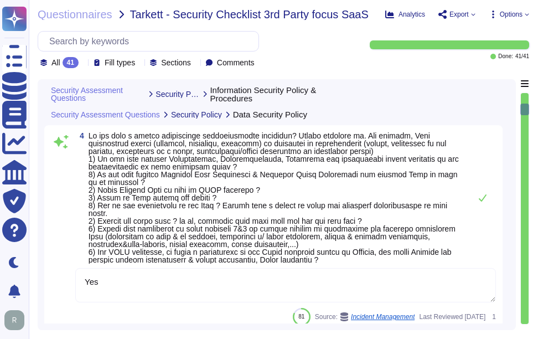
scroll to position [665, 0]
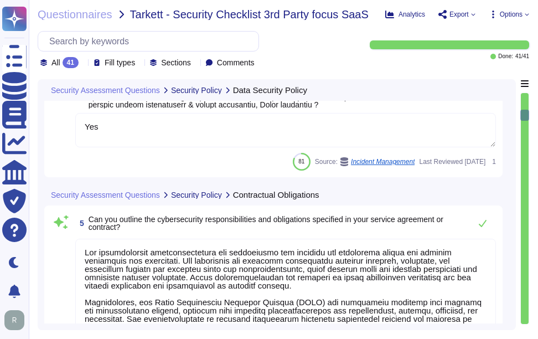
type textarea "Yes, Sectigo maintains cyber insurance coverage that includes protection agains…"
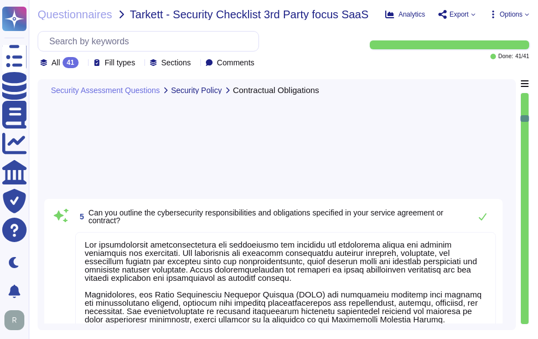
type textarea "Yes, Sectigo has a formal Risk Management process that includes the identificat…"
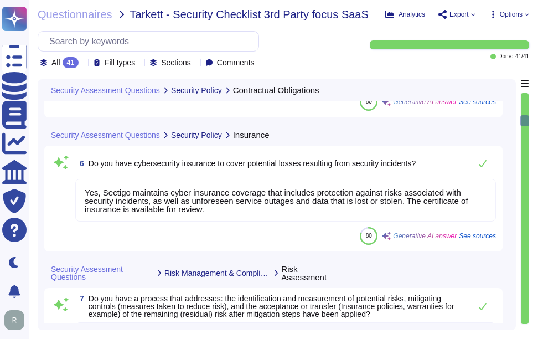
scroll to position [1108, 0]
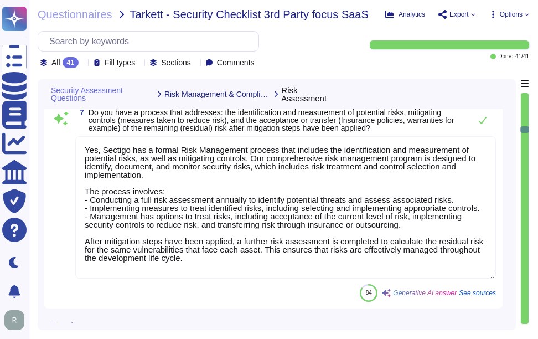
type textarea "Yes, Sectigo has a documented process in place to identify new laws and regulat…"
type textarea "We maintain documented policies for data privacy, information security, encrypt…"
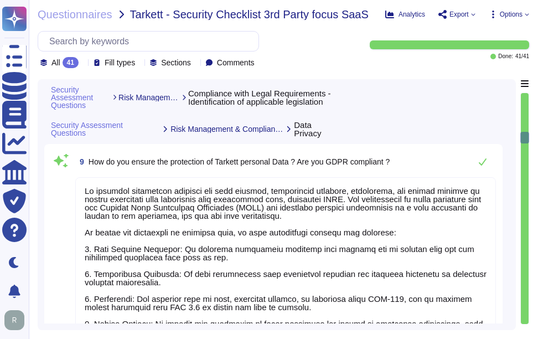
scroll to position [1495, 0]
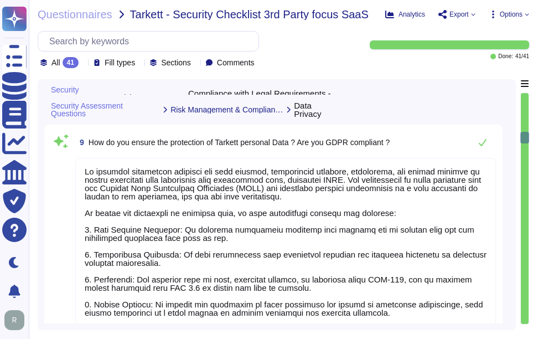
type textarea "Yes, our organization holds both ISO 27001 and SOC 2 Type 2 certifications. We …"
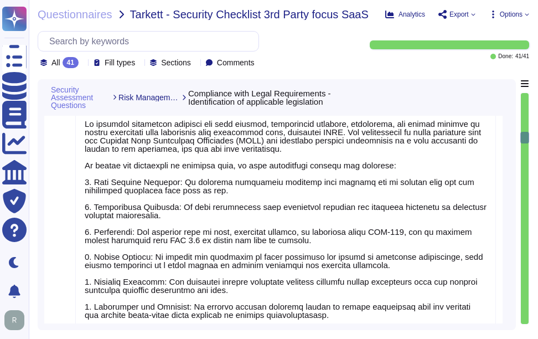
scroll to position [1662, 0]
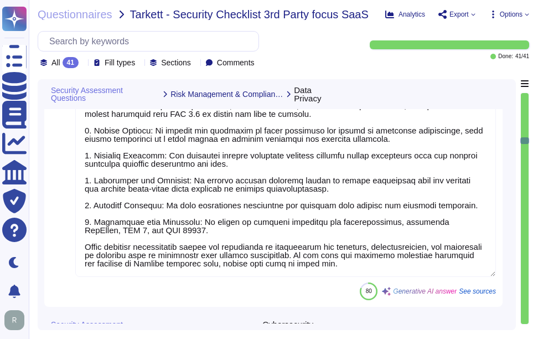
type textarea "Yes, our employees have been provided with formal information security training…"
click at [522, 97] on div at bounding box center [525, 208] width 8 height 231
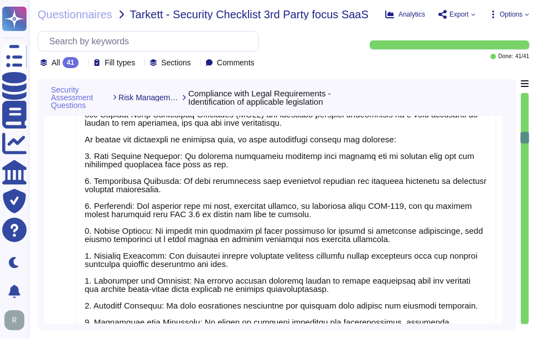
type textarea "Yes, Sectigo has a documented process in place to identify new laws and regulat…"
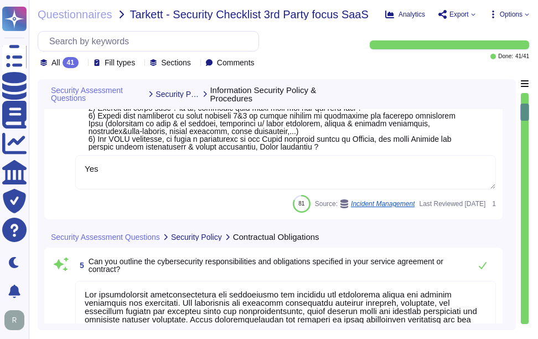
type textarea "Yes, we have documented and approved information security policies, standards, …"
type textarea "Yes"
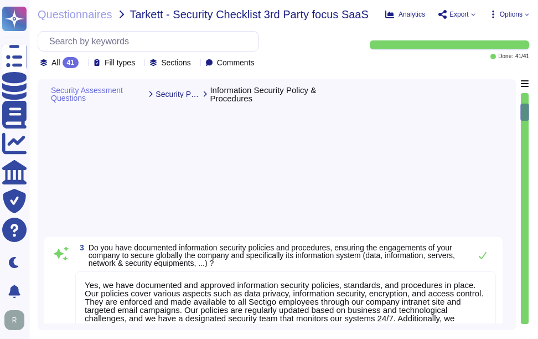
scroll to position [17, 0]
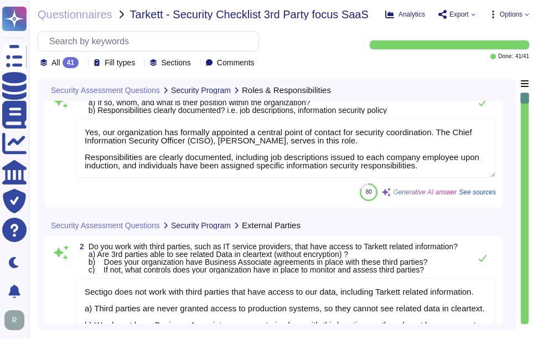
type textarea "Yes, our organization has formally appointed a central point of contact for sec…"
type textarea "Sectigo does not work with third parties that have access to our data, includin…"
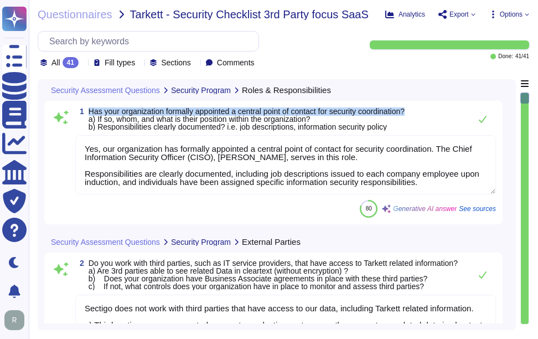
drag, startPoint x: 89, startPoint y: 109, endPoint x: 426, endPoint y: 108, distance: 337.3
click at [426, 108] on div "1 Has your organization formally appointed a central point of contact for secur…" at bounding box center [285, 118] width 421 height 23
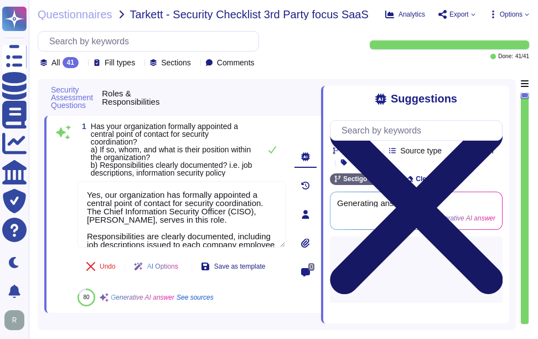
click at [499, 97] on icon at bounding box center [416, 207] width 173 height 230
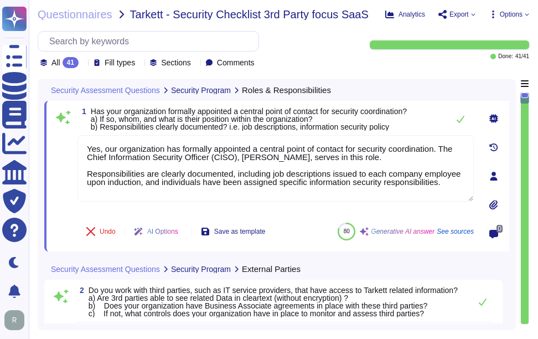
type textarea "Yes, we have documented and approved information security policies, standards, …"
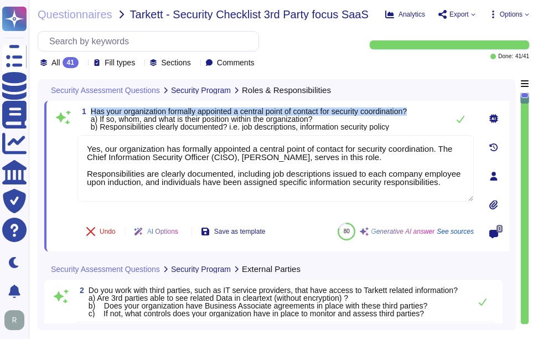
drag, startPoint x: 91, startPoint y: 111, endPoint x: 425, endPoint y: 103, distance: 334.1
click at [425, 103] on div "1 Has your organization formally appointed a central point of contact for secur…" at bounding box center [276, 176] width 465 height 151
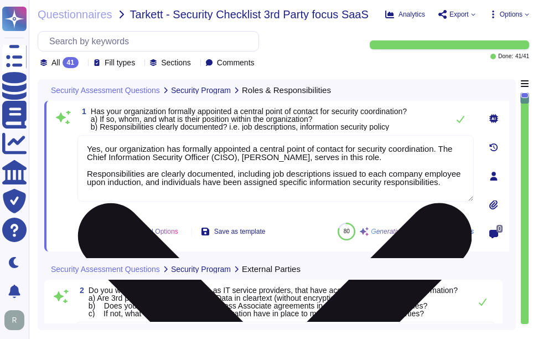
drag, startPoint x: 346, startPoint y: 161, endPoint x: 78, endPoint y: 144, distance: 268.0
click at [78, 144] on textarea "Yes, our organization has formally appointed a central point of contact for sec…" at bounding box center [276, 168] width 397 height 66
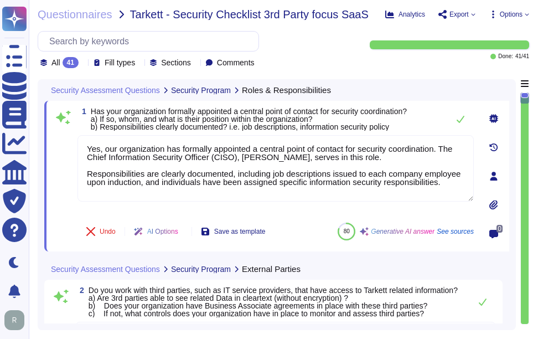
paste textarea
type textarea "Yes, our organization has formally appointed a central point of contact for sec…"
click at [386, 117] on div "1 Has your organization formally appointed a central point of contact for secur…" at bounding box center [276, 118] width 397 height 23
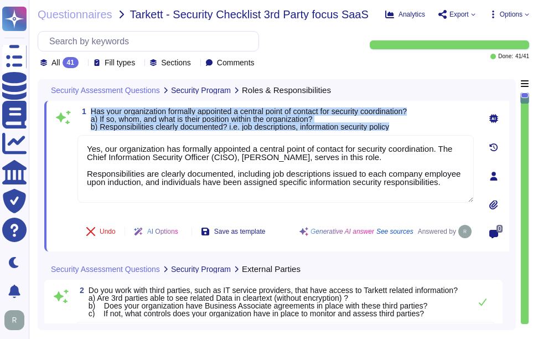
drag, startPoint x: 402, startPoint y: 125, endPoint x: 91, endPoint y: 112, distance: 311.0
click at [91, 112] on span "Has your organization formally appointed a central point of contact for securit…" at bounding box center [249, 118] width 316 height 23
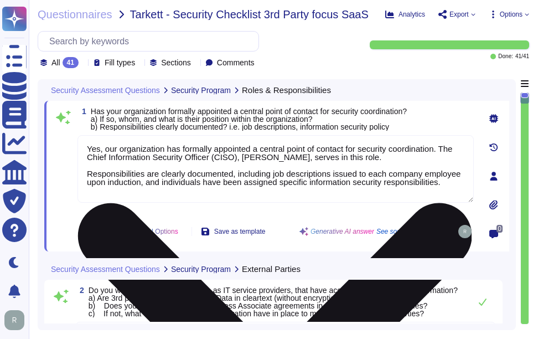
click at [296, 167] on textarea "Yes, our organization has formally appointed a central point of contact for sec…" at bounding box center [276, 169] width 397 height 68
click at [362, 160] on textarea "Yes, our organization has formally appointed a central point of contact for sec…" at bounding box center [276, 169] width 397 height 68
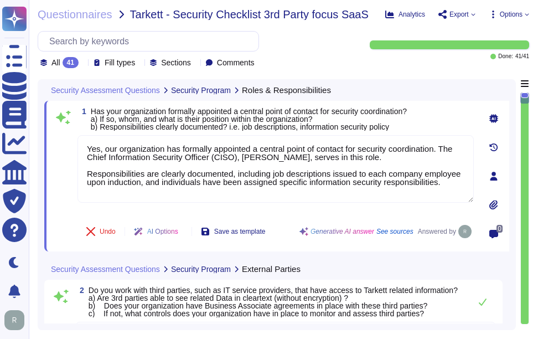
click at [438, 125] on div "1 Has your organization formally appointed a central point of contact for secur…" at bounding box center [276, 118] width 397 height 23
click at [407, 111] on span "Has your organization formally appointed a central point of contact for securit…" at bounding box center [249, 119] width 316 height 24
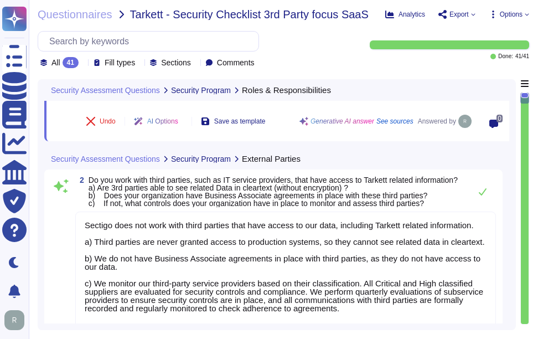
scroll to position [111, 0]
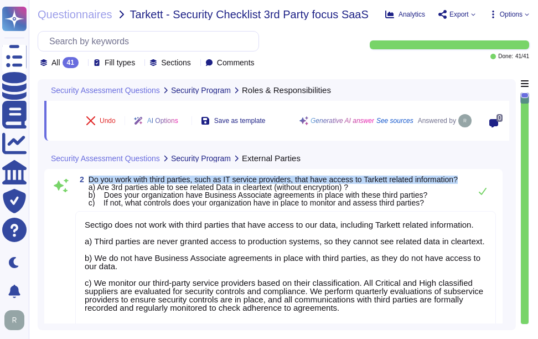
drag, startPoint x: 88, startPoint y: 178, endPoint x: 150, endPoint y: 185, distance: 62.5
click at [150, 185] on span "2 Do you work with third parties, such as IT service providers, that have acces…" at bounding box center [266, 191] width 383 height 31
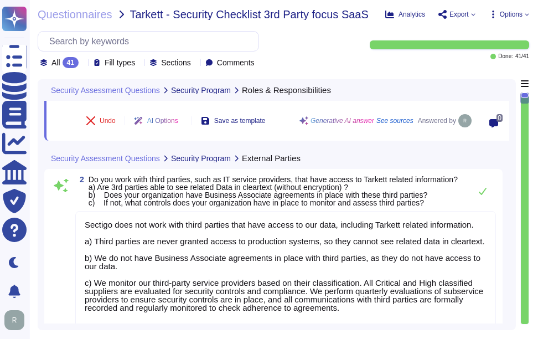
scroll to position [0, 0]
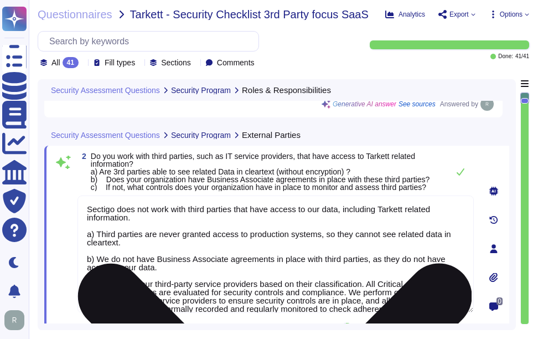
type textarea "Yes"
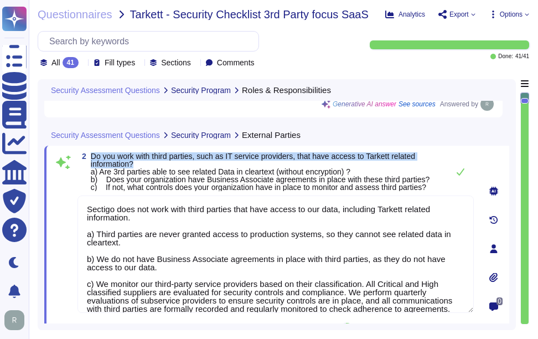
drag, startPoint x: 91, startPoint y: 157, endPoint x: 147, endPoint y: 164, distance: 56.4
click at [147, 164] on span "Do you work with third parties, such as IT service providers, that have access …" at bounding box center [267, 171] width 352 height 39
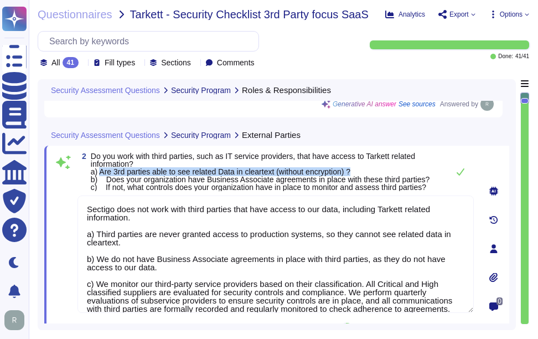
drag, startPoint x: 101, startPoint y: 172, endPoint x: 376, endPoint y: 172, distance: 274.7
click at [376, 172] on span "Do you work with third parties, such as IT service providers, that have access …" at bounding box center [267, 171] width 352 height 39
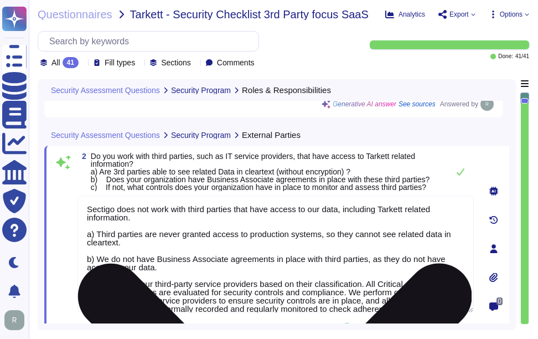
click at [268, 273] on textarea "Sectigo does not work with third parties that have access to our data, includin…" at bounding box center [276, 254] width 397 height 117
drag, startPoint x: 96, startPoint y: 232, endPoint x: 153, endPoint y: 245, distance: 58.6
click at [153, 245] on textarea "Sectigo does not work with third parties that have access to our data, includin…" at bounding box center [276, 254] width 397 height 117
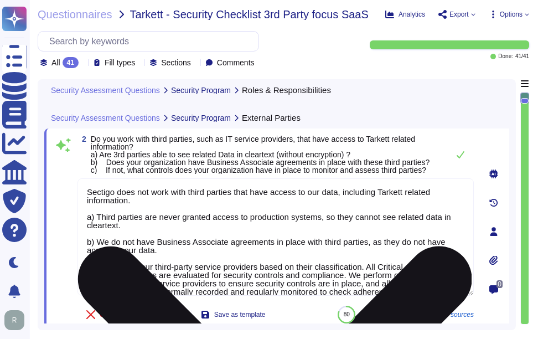
type textarea "Yes, our organization has formally appointed a central point of contact for sec…"
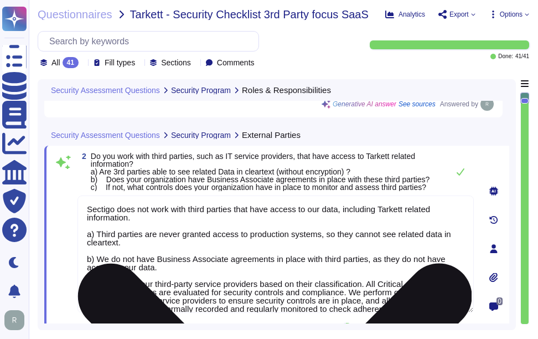
drag, startPoint x: 97, startPoint y: 257, endPoint x: 183, endPoint y: 266, distance: 86.3
click at [183, 266] on textarea "Sectigo does not work with third parties that have access to our data, includin…" at bounding box center [276, 254] width 397 height 117
click at [158, 224] on textarea "Sectigo does not work with third parties that have access to our data, includin…" at bounding box center [276, 254] width 397 height 117
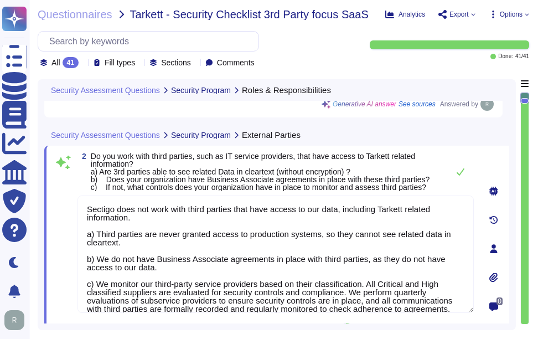
drag, startPoint x: 137, startPoint y: 215, endPoint x: 72, endPoint y: 205, distance: 65.5
click at [73, 204] on div "2 Do you work with third parties, such as IT service providers, that have acces…" at bounding box center [263, 248] width 421 height 193
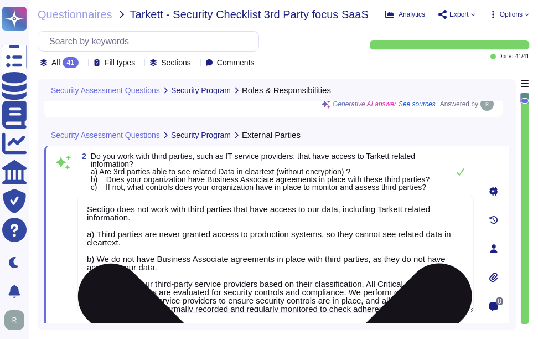
paste textarea "No, Sectigo does not work with third parties that have access to customer data,…"
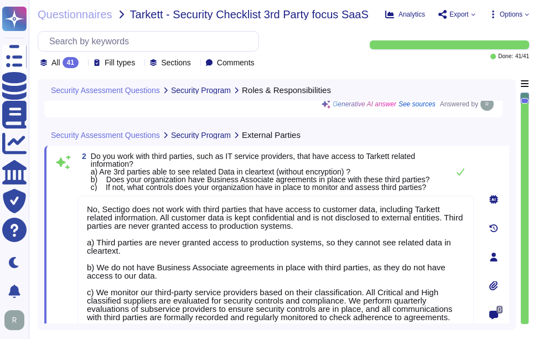
type textarea "No, Sectigo does not work with third parties that have access to customer data,…"
click at [273, 186] on span "Do you work with third parties, such as IT service providers, that have access …" at bounding box center [267, 171] width 352 height 39
